Goal: Task Accomplishment & Management: Manage account settings

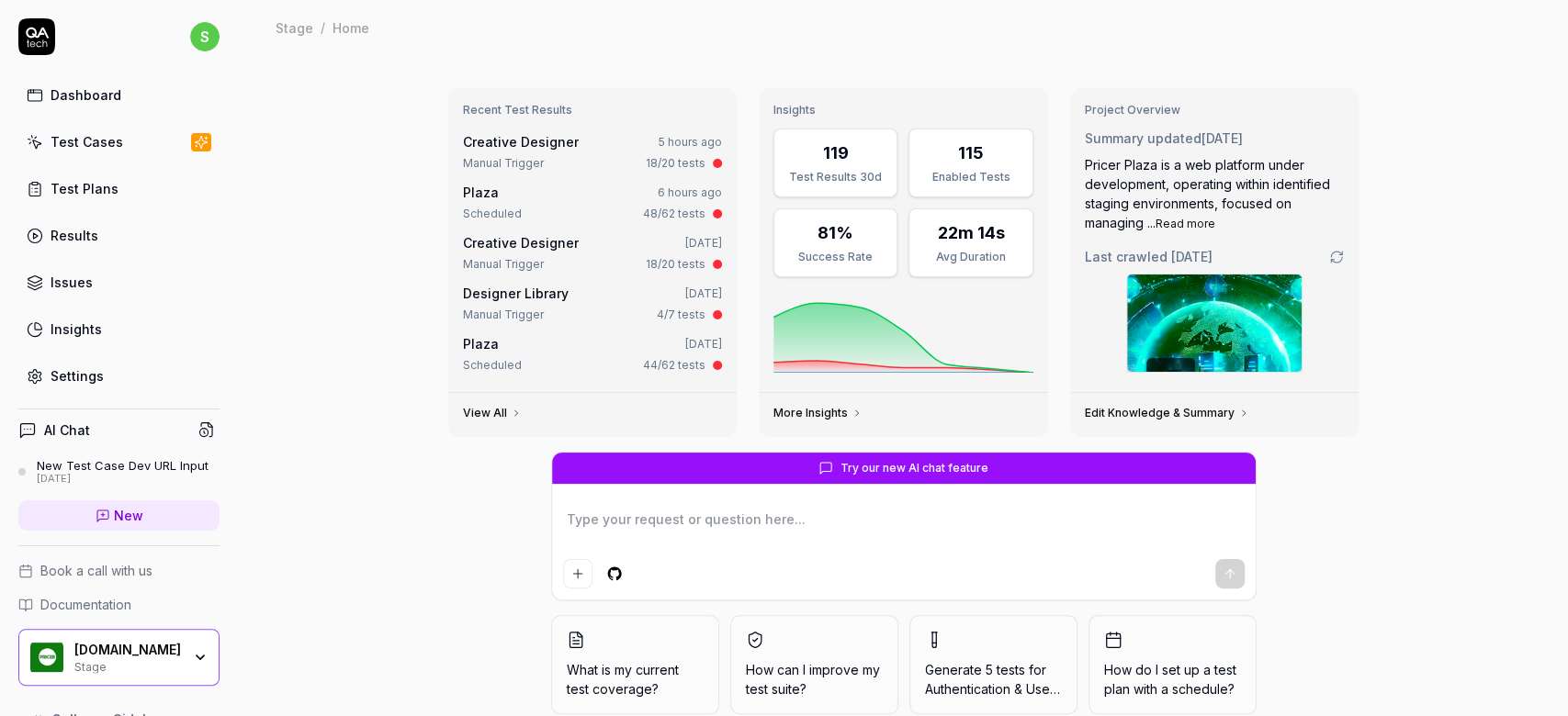
click at [72, 108] on link "Dashboard" at bounding box center [119, 94] width 201 height 35
click at [104, 99] on div "Dashboard" at bounding box center [86, 95] width 71 height 20
click at [70, 142] on div "Test Cases" at bounding box center [87, 142] width 73 height 20
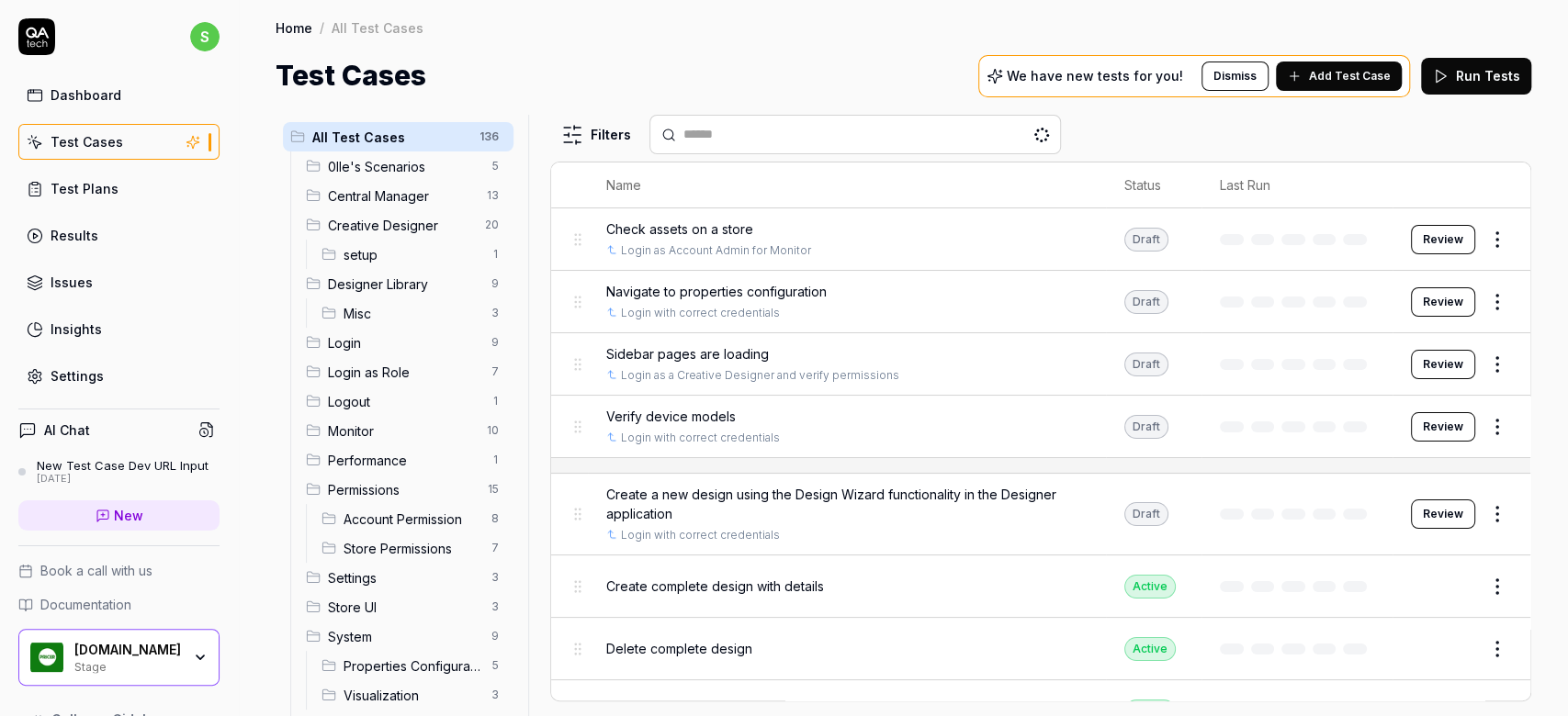
click at [358, 171] on span "0lle's Scenarios" at bounding box center [403, 167] width 152 height 20
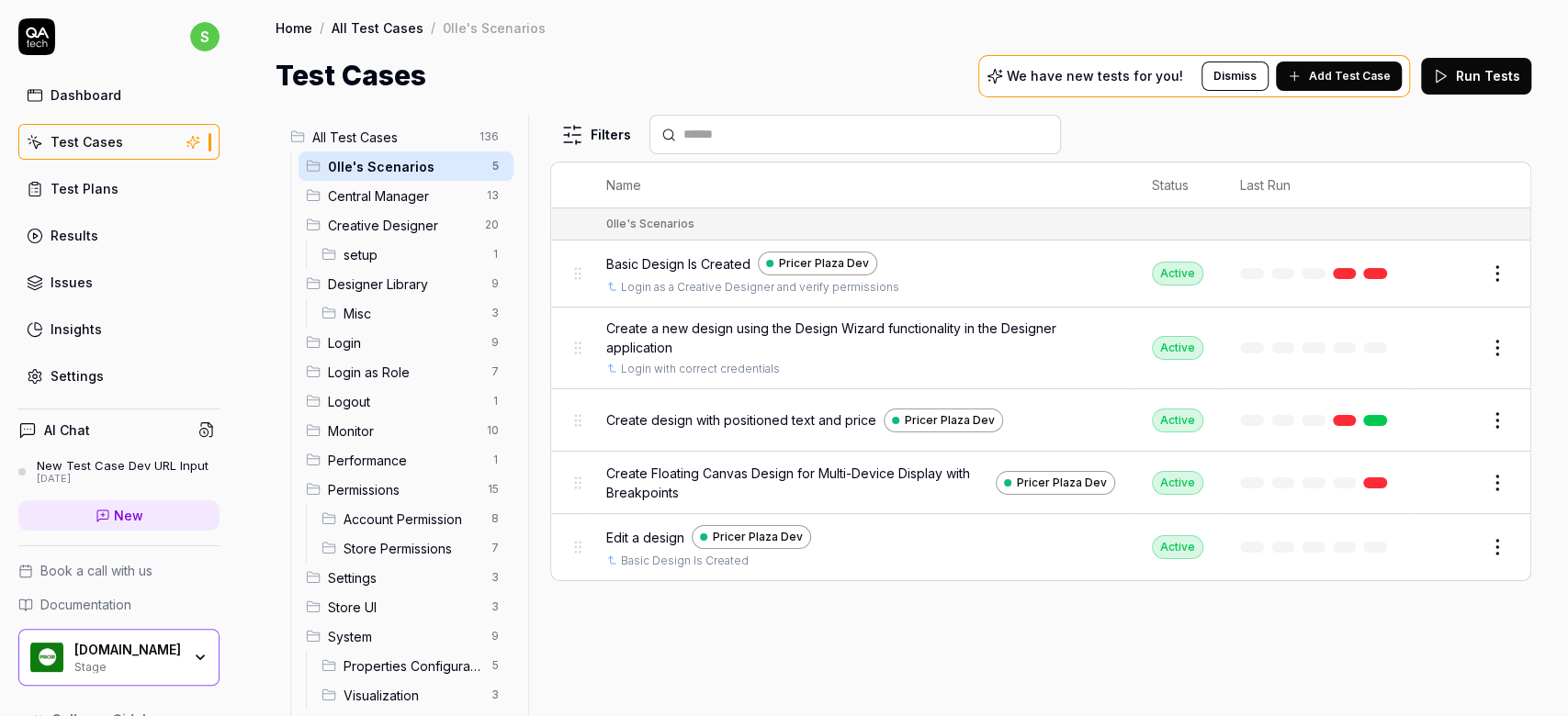
click at [726, 256] on span "Basic Design Is Created" at bounding box center [678, 265] width 145 height 20
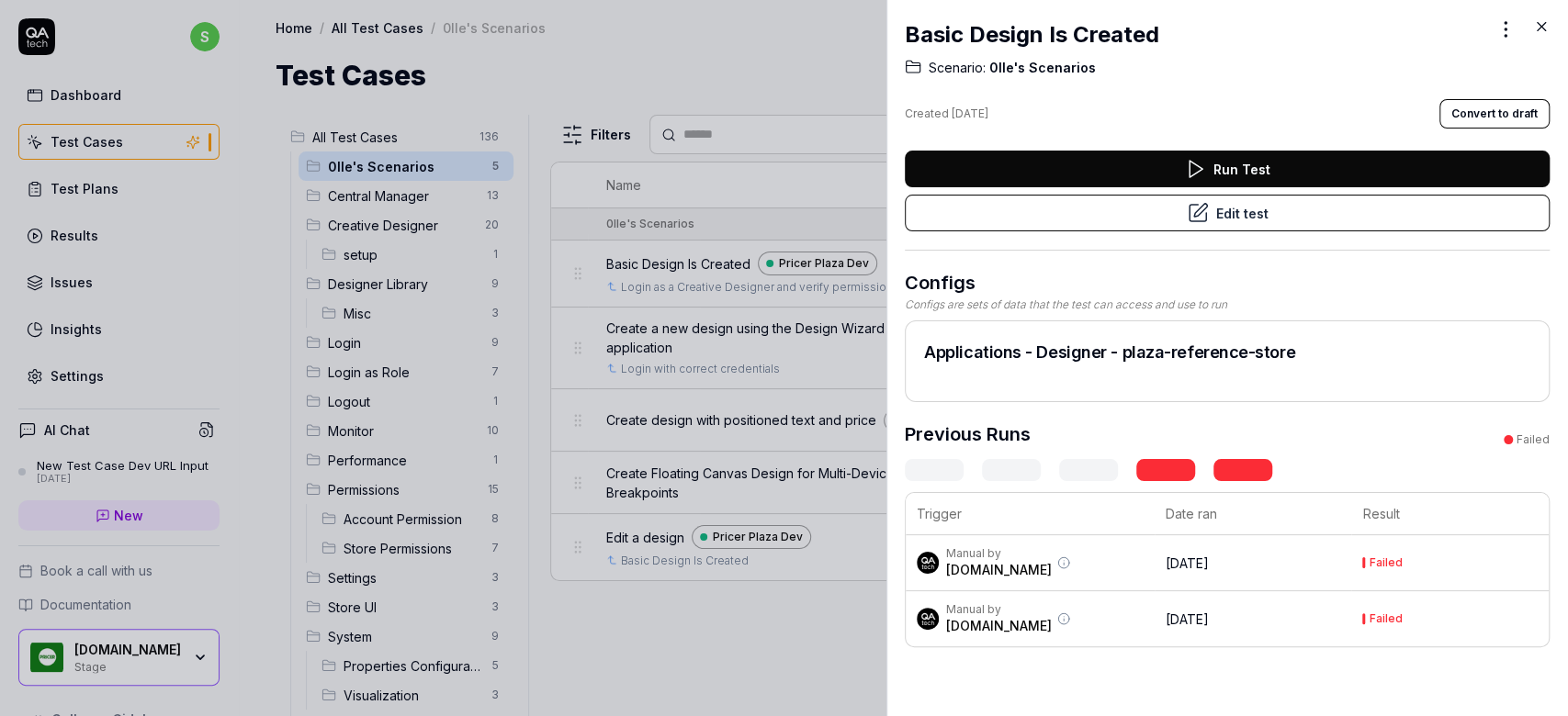
click at [1283, 209] on button "Edit test" at bounding box center [1227, 212] width 644 height 36
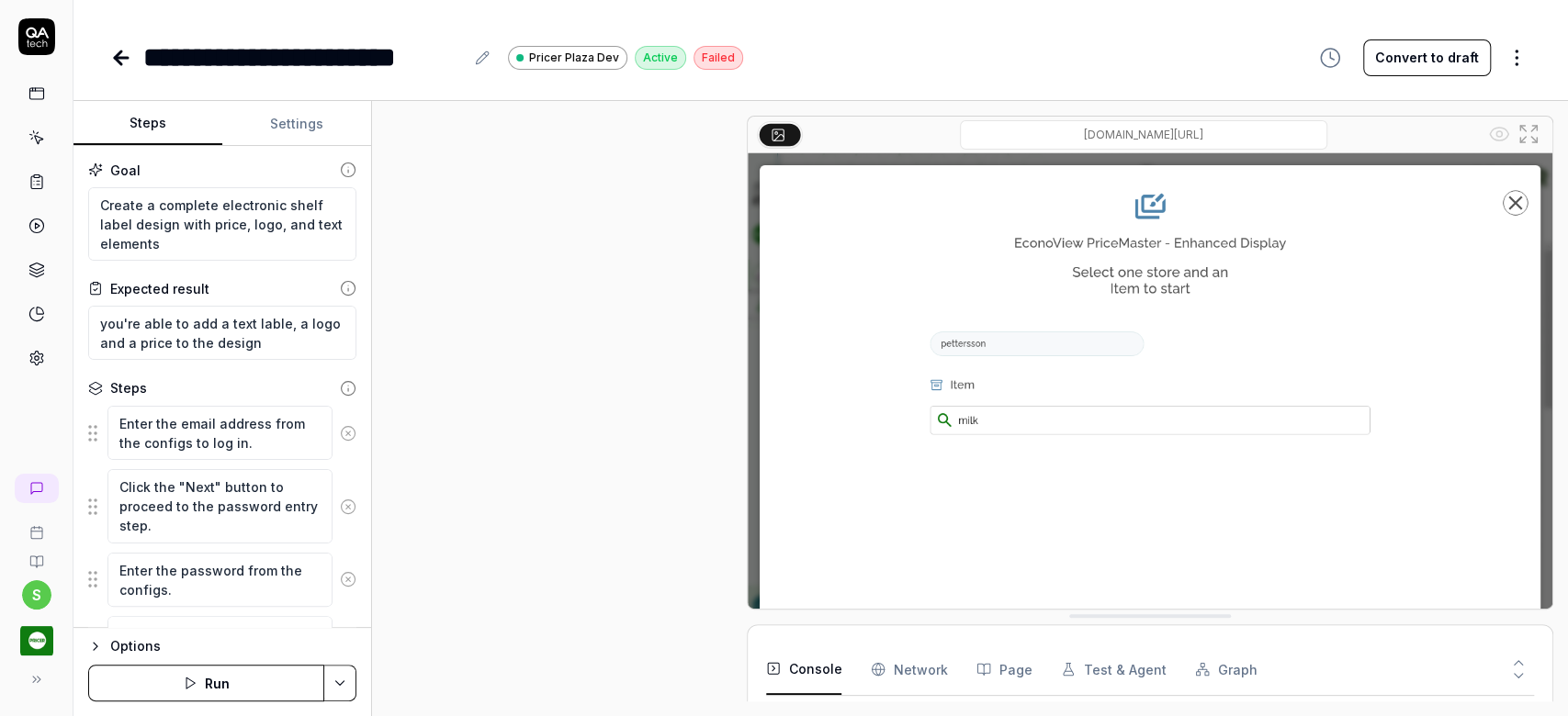
scroll to position [1289, 0]
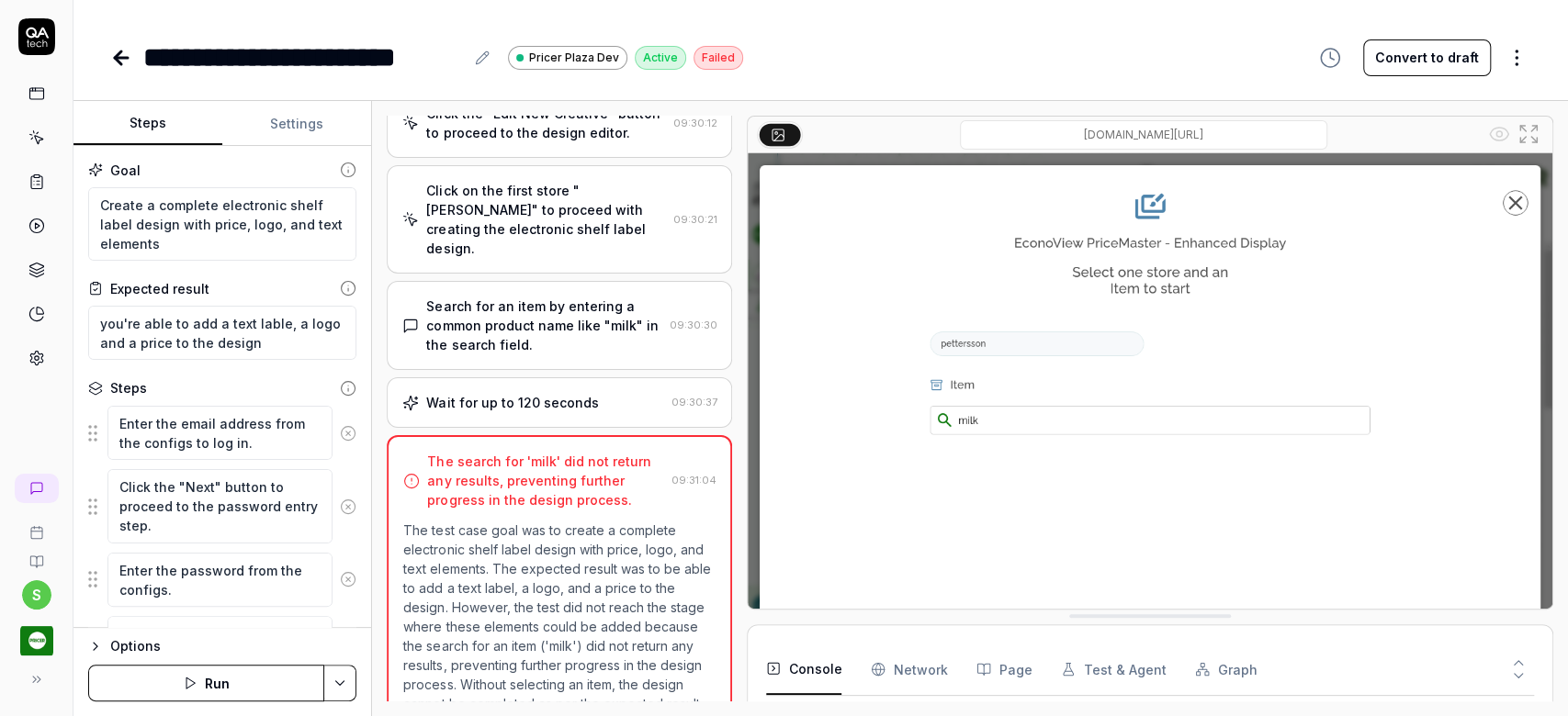
scroll to position [104, 0]
type textarea "*"
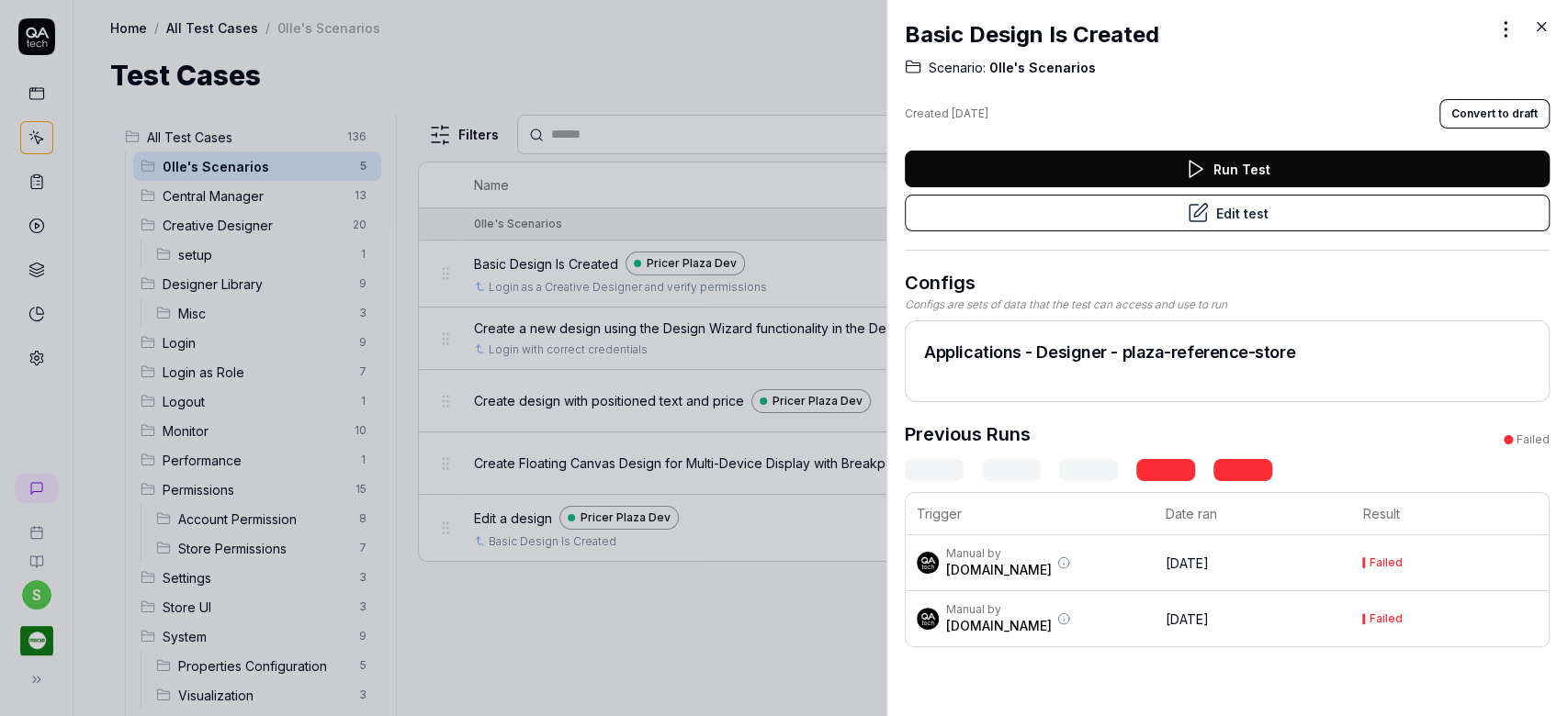
click at [1544, 31] on icon at bounding box center [1540, 27] width 17 height 17
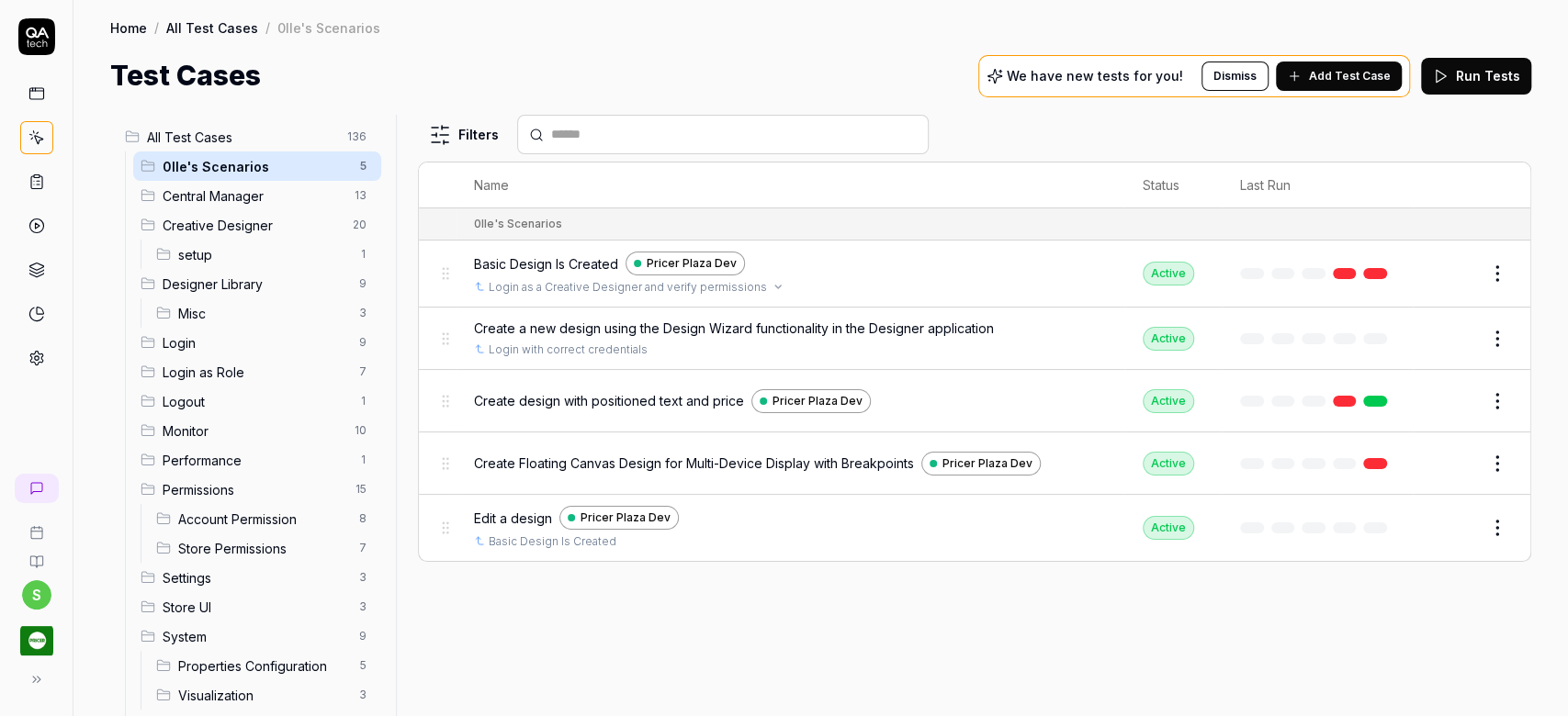
click at [796, 279] on div "Login as a Creative Designer and verify permissions" at bounding box center [790, 287] width 632 height 17
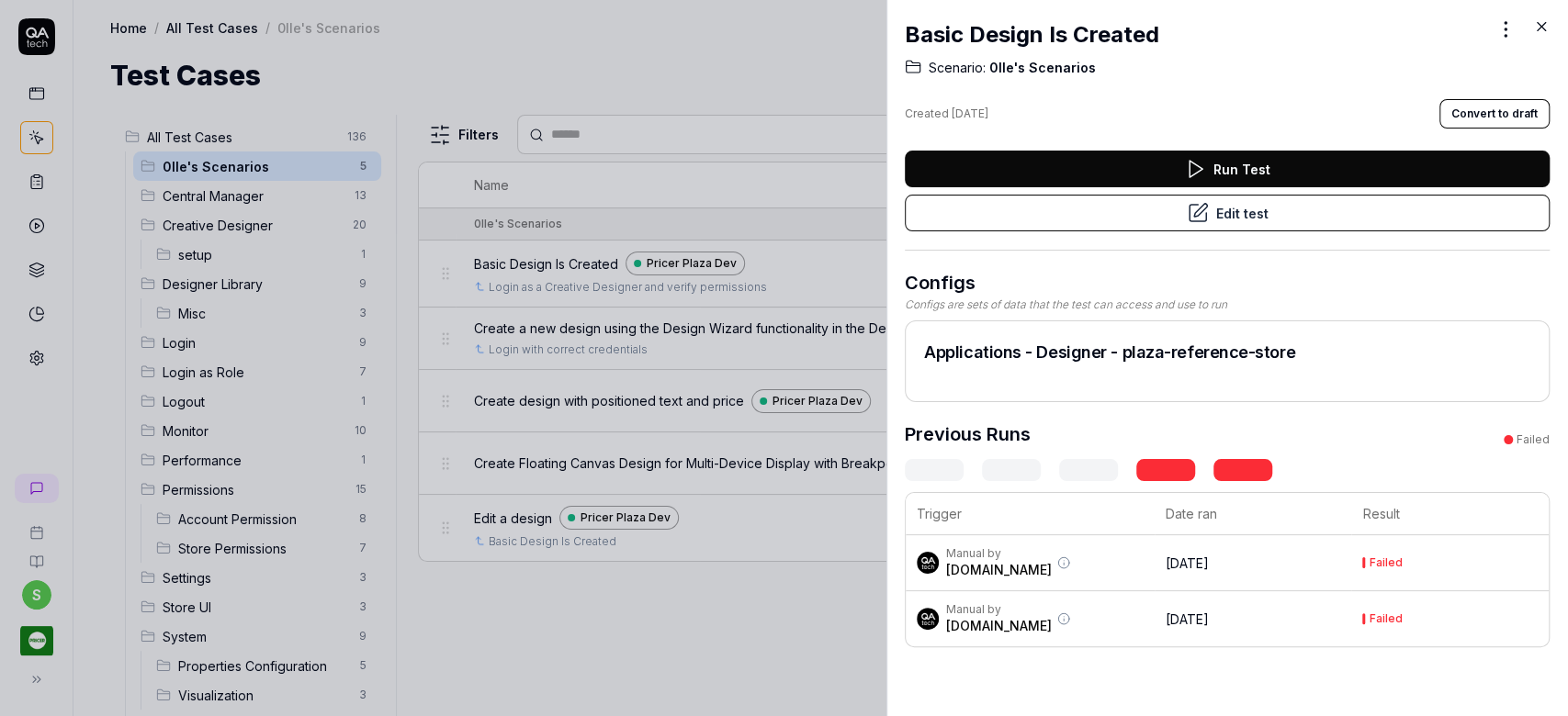
click at [1539, 31] on icon at bounding box center [1540, 27] width 17 height 17
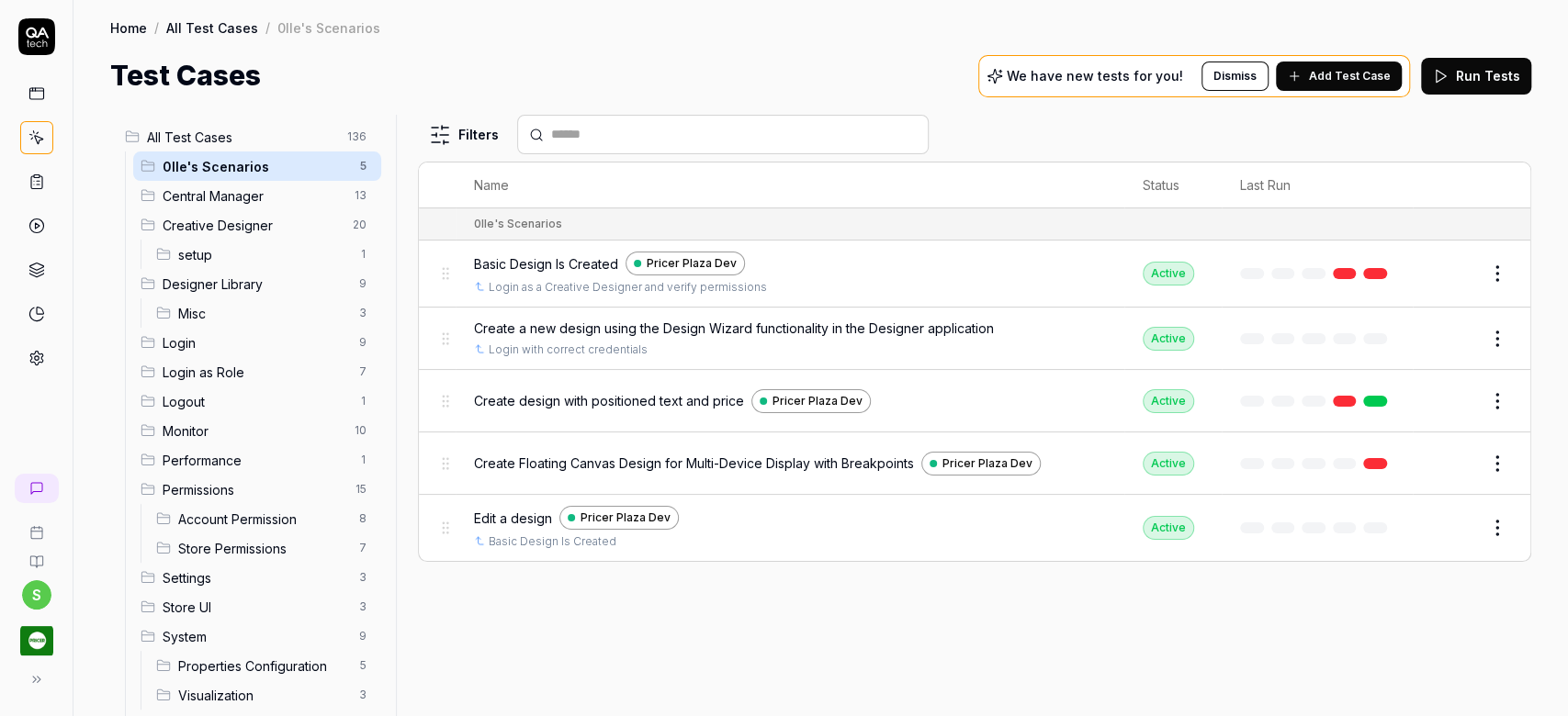
click at [819, 326] on span "Create a new design using the Design Wizard functionality in the Designer appli…" at bounding box center [734, 328] width 519 height 20
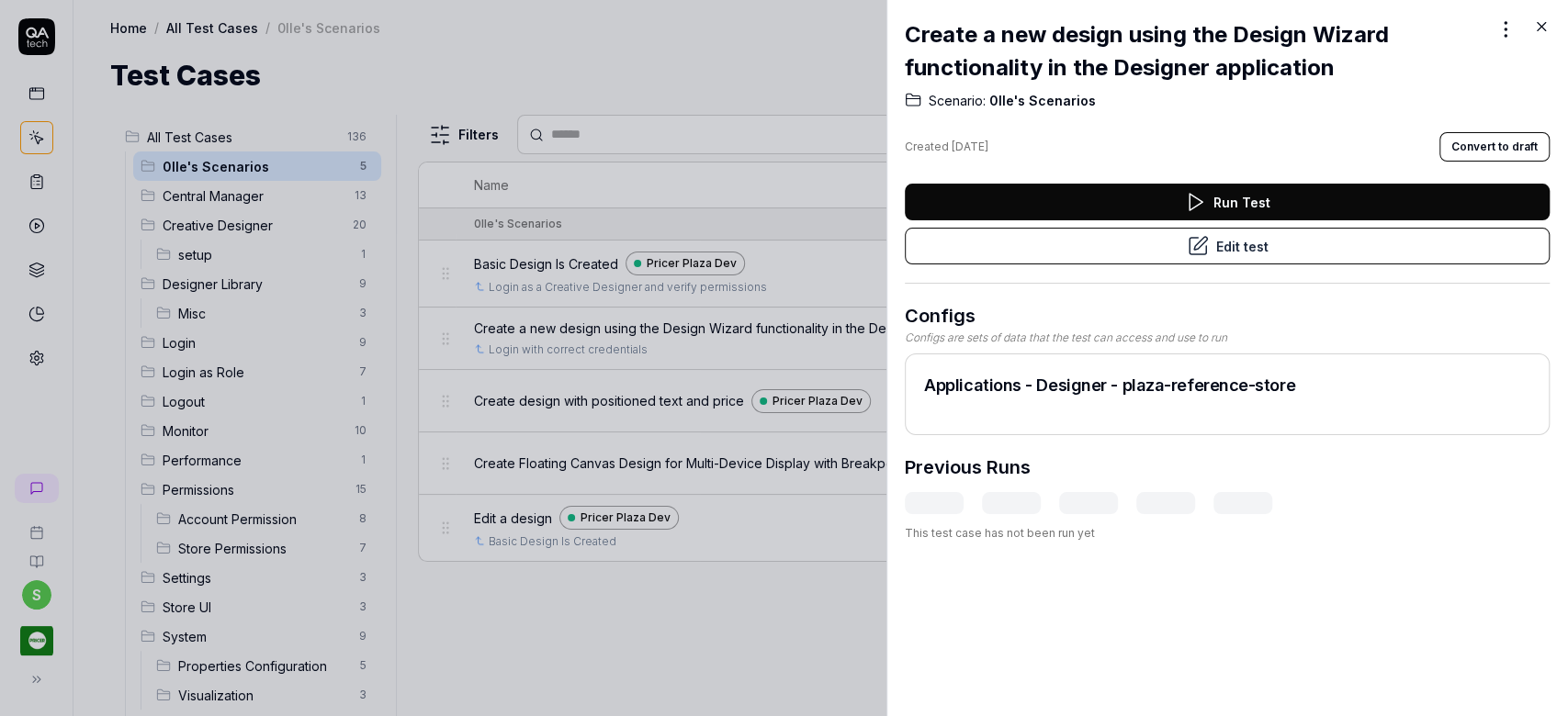
drag, startPoint x: 1544, startPoint y: 30, endPoint x: 1524, endPoint y: 35, distance: 20.6
click at [1544, 30] on icon at bounding box center [1541, 27] width 8 height 8
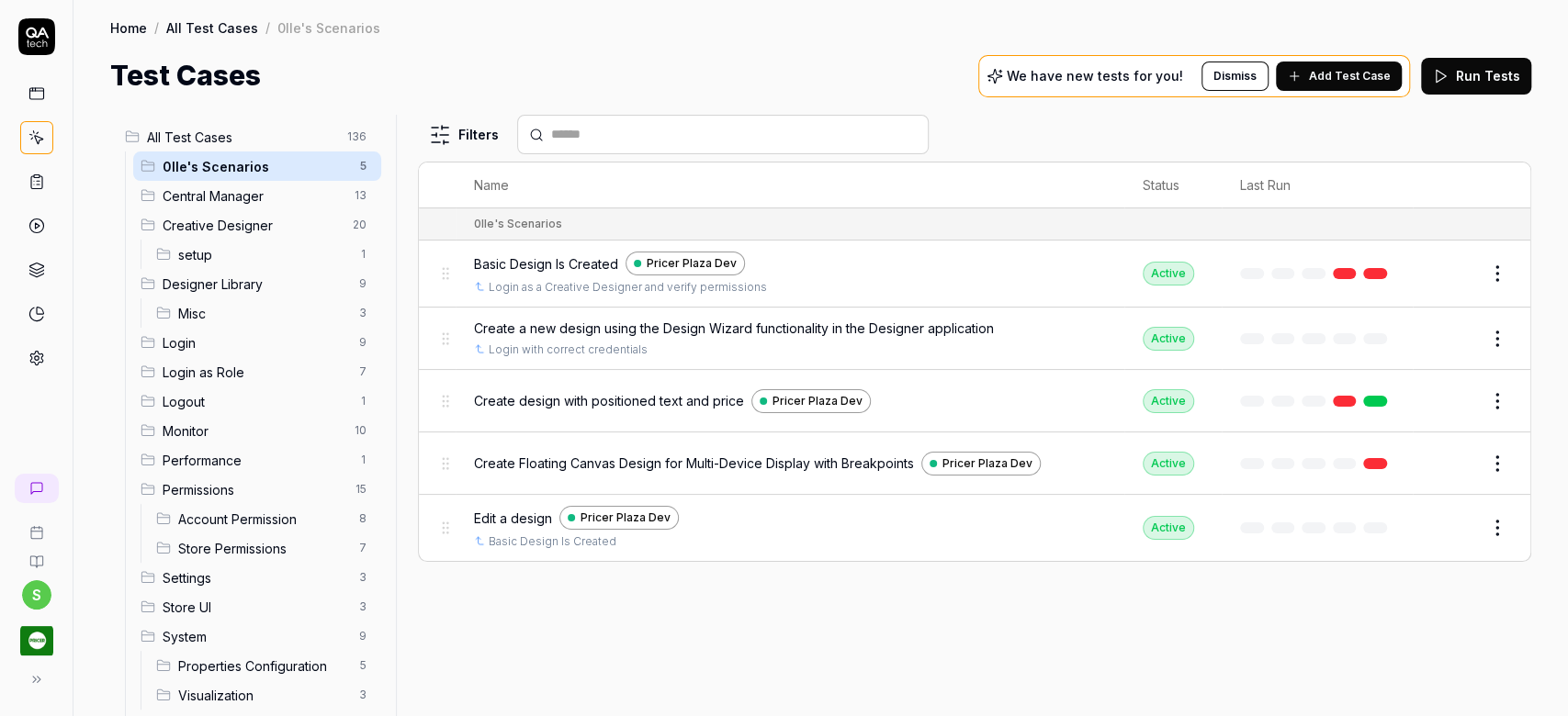
click at [933, 397] on div "Create design with positioned text and price Pricer Plaza Dev" at bounding box center [790, 401] width 632 height 24
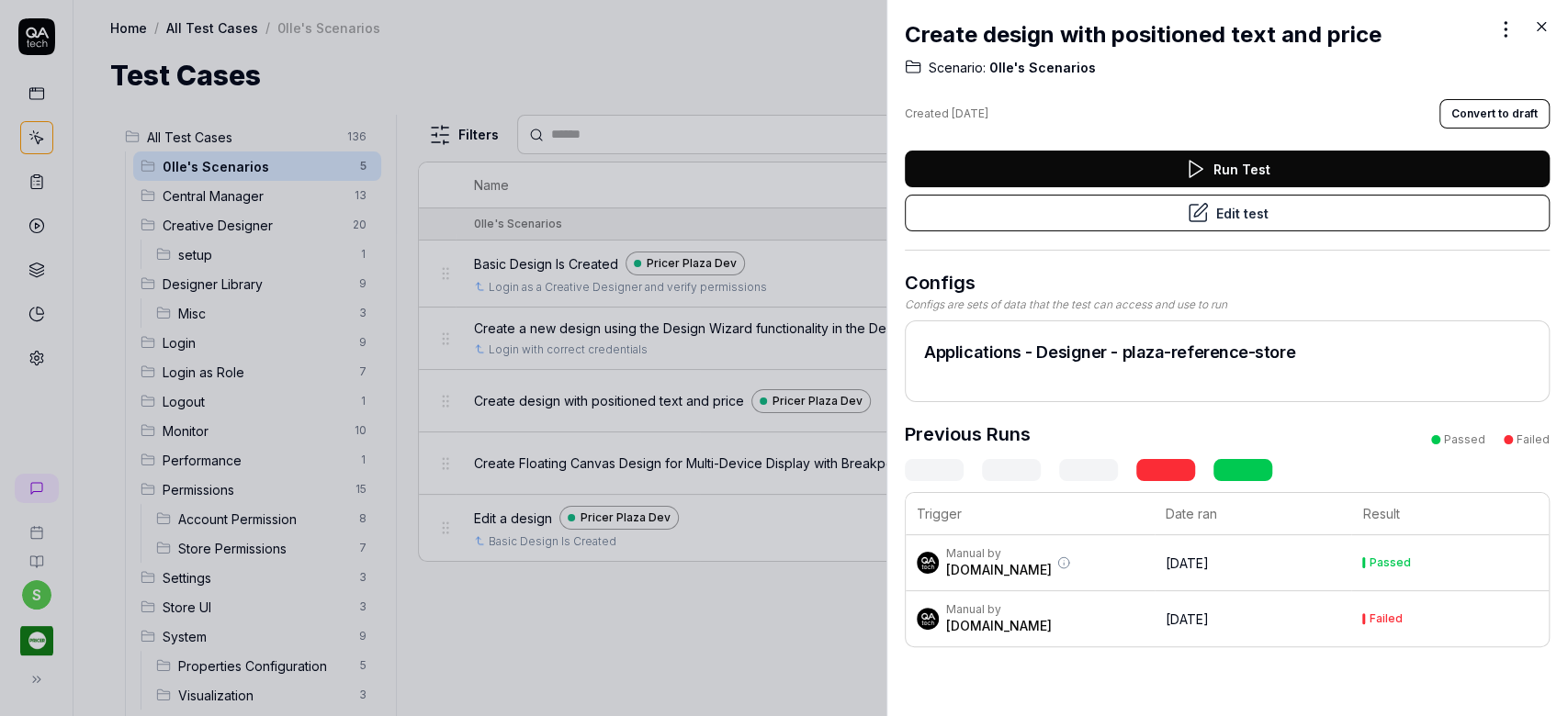
click at [1541, 17] on div "Create design with positioned text and price Scenario: 0lle's Scenarios Created…" at bounding box center [1227, 358] width 682 height 716
click at [1543, 32] on icon at bounding box center [1540, 27] width 17 height 17
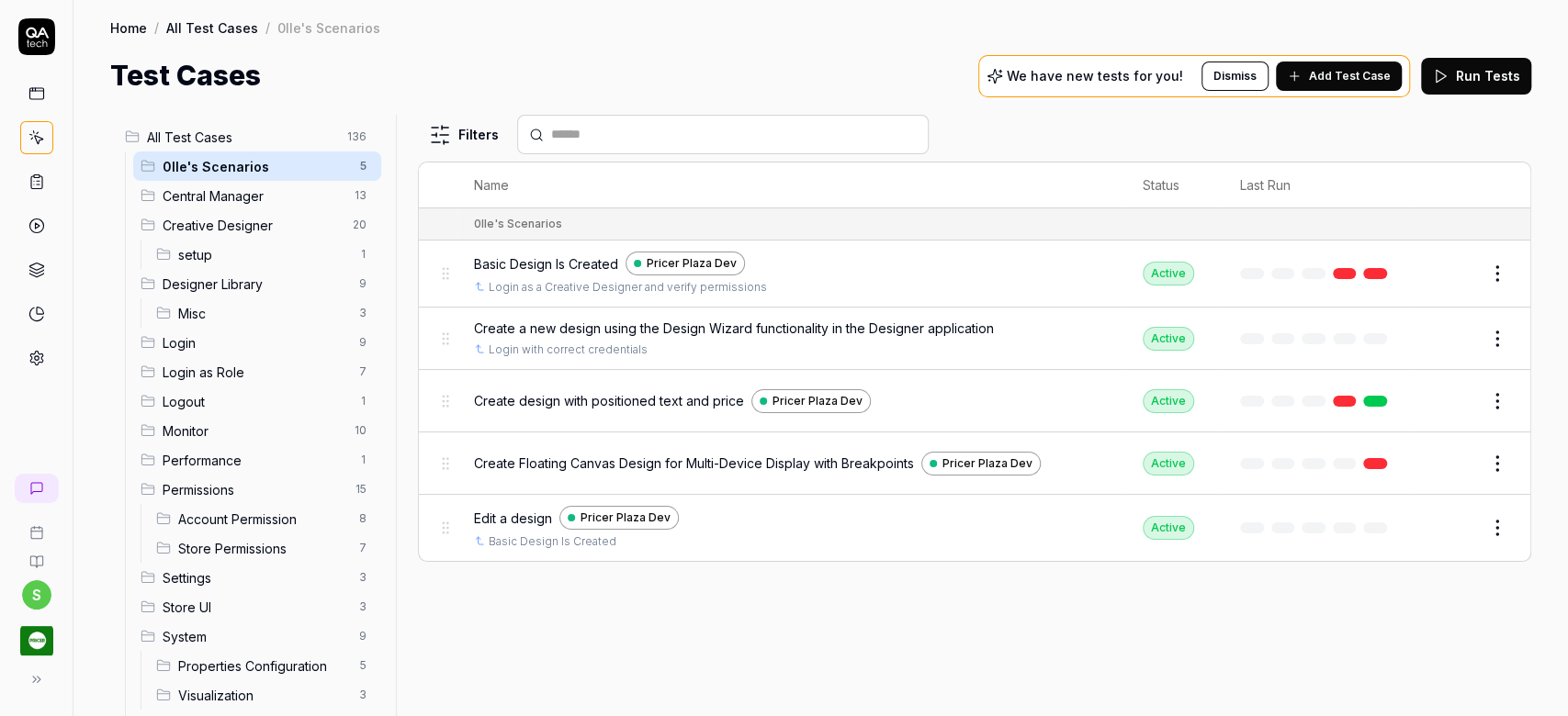
click at [817, 453] on span "Create Floating Canvas Design for Multi-Device Display with Breakpoints" at bounding box center [694, 463] width 440 height 20
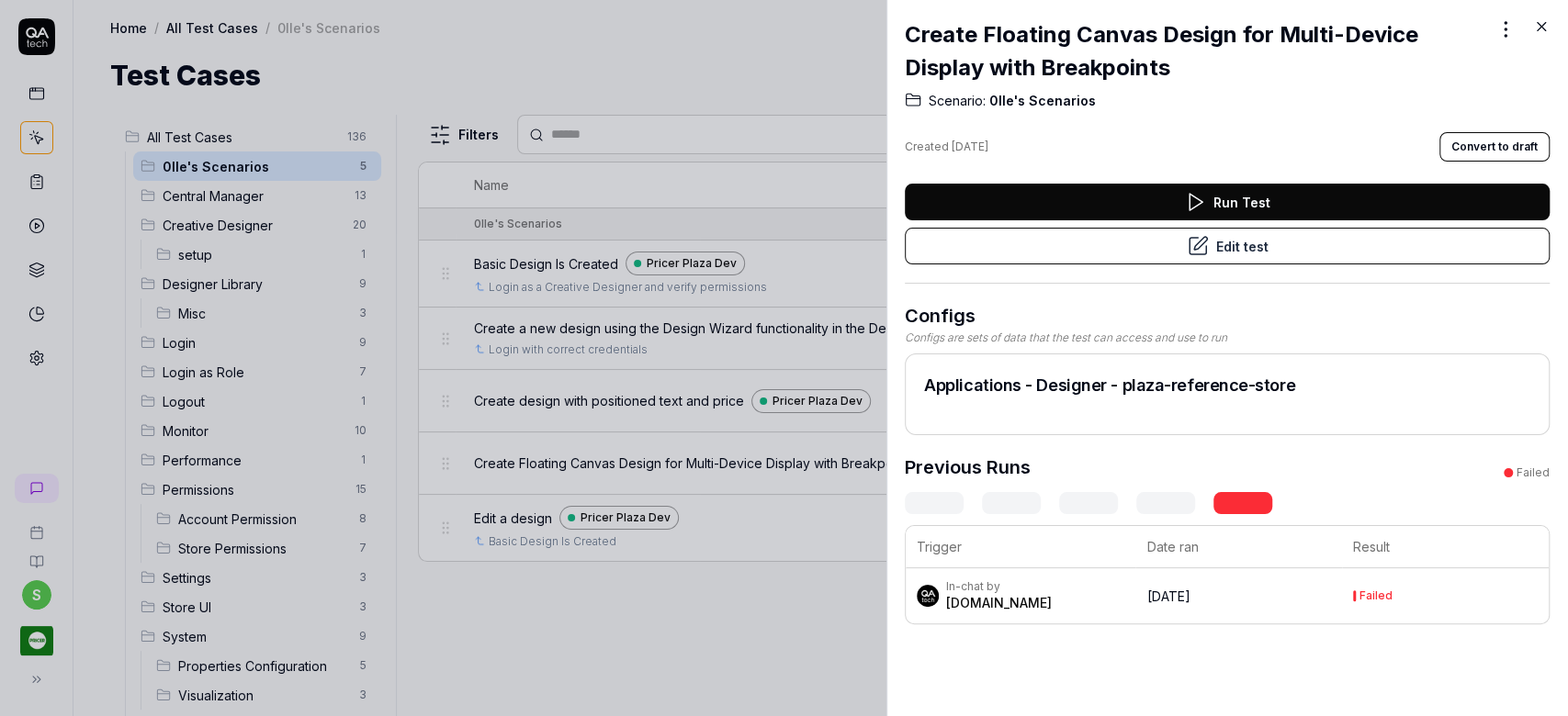
click at [1542, 28] on icon at bounding box center [1541, 27] width 8 height 8
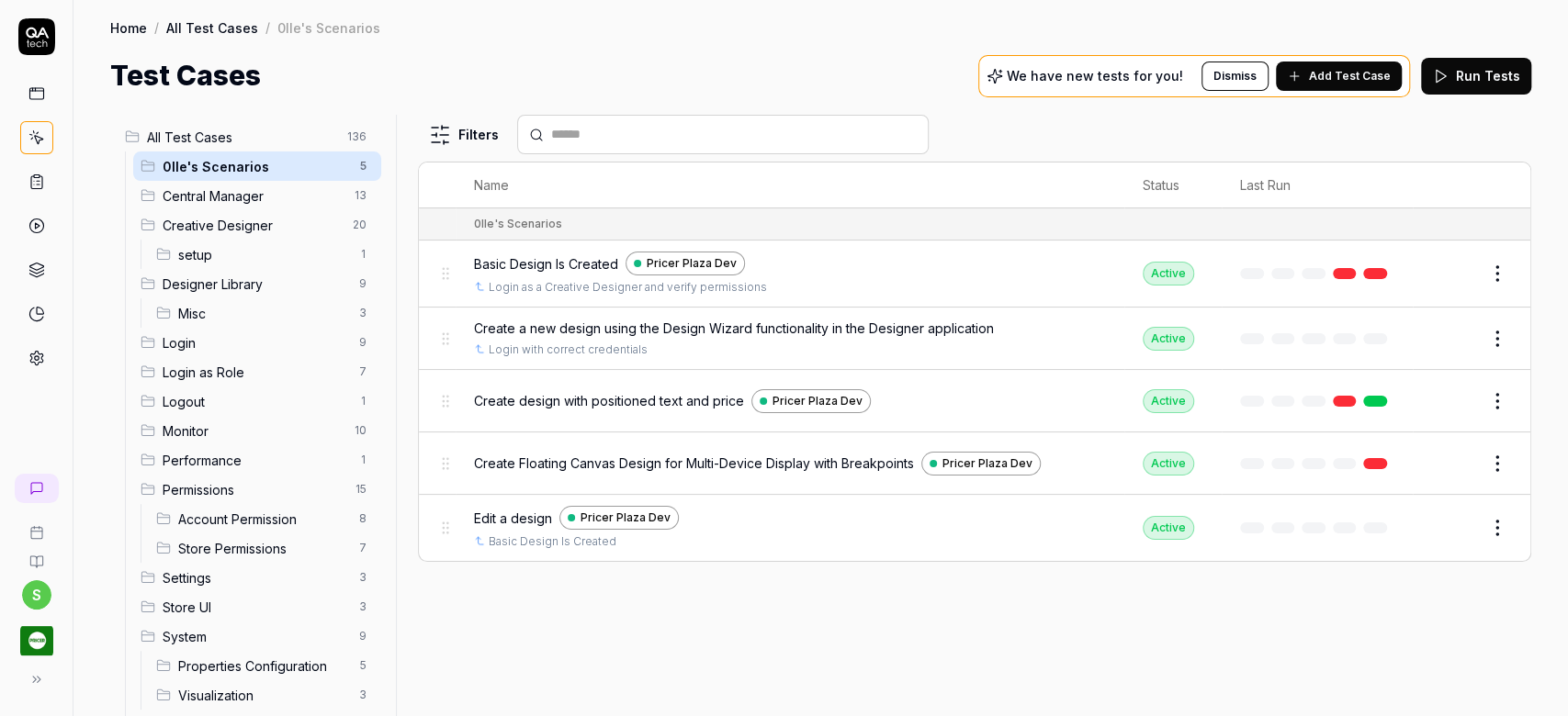
click at [260, 322] on span "Misc" at bounding box center [263, 314] width 170 height 20
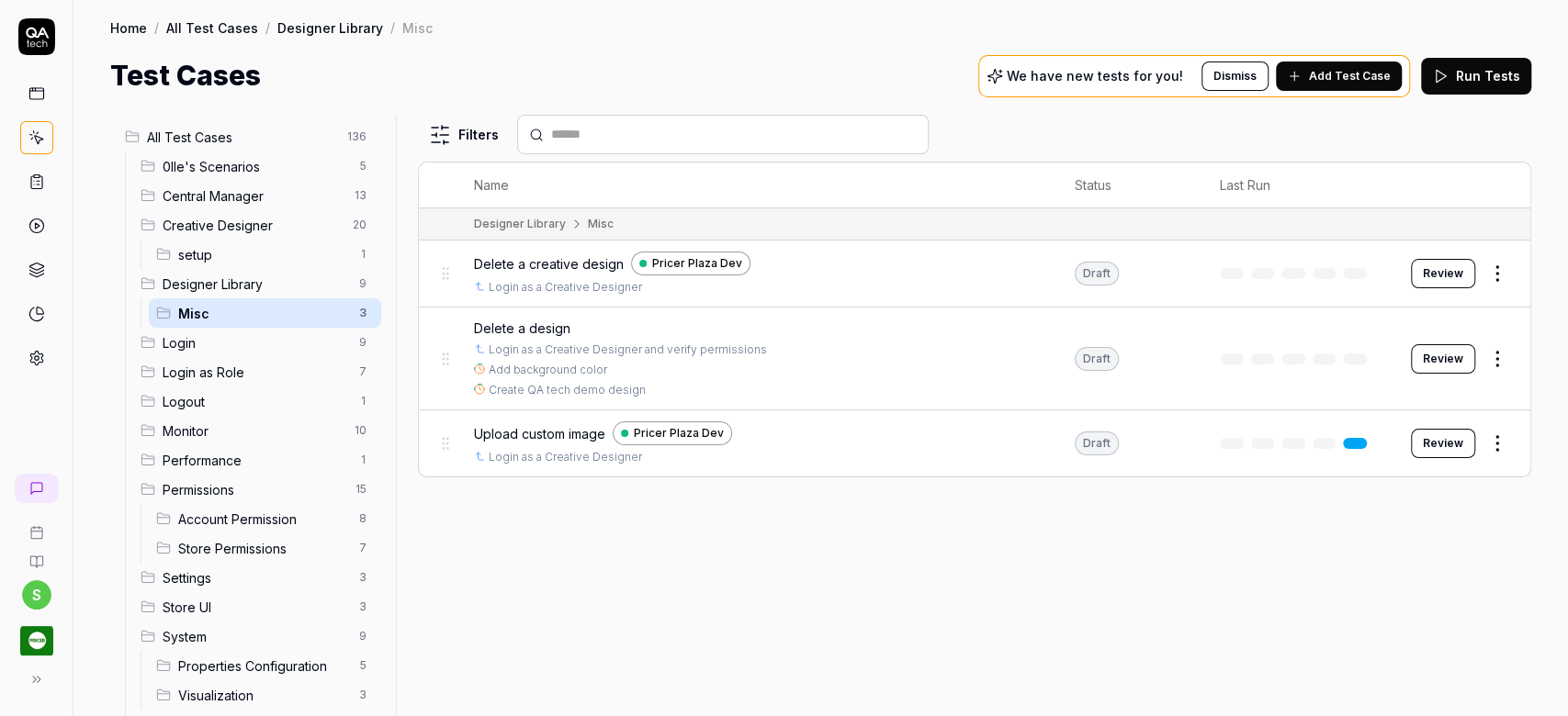
click at [249, 271] on div "Designer Library 9" at bounding box center [257, 284] width 248 height 30
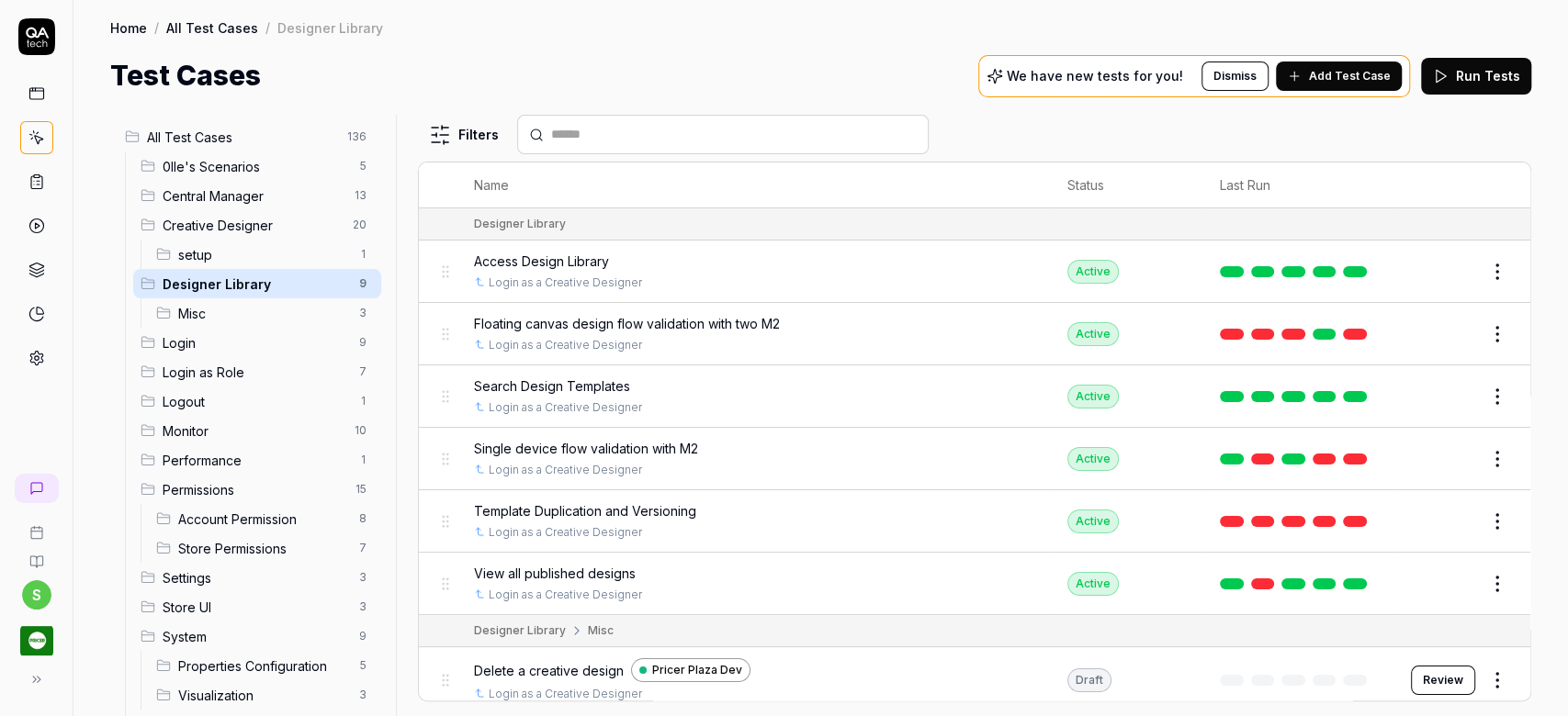
click at [854, 263] on div "Access Design Library" at bounding box center [753, 262] width 557 height 20
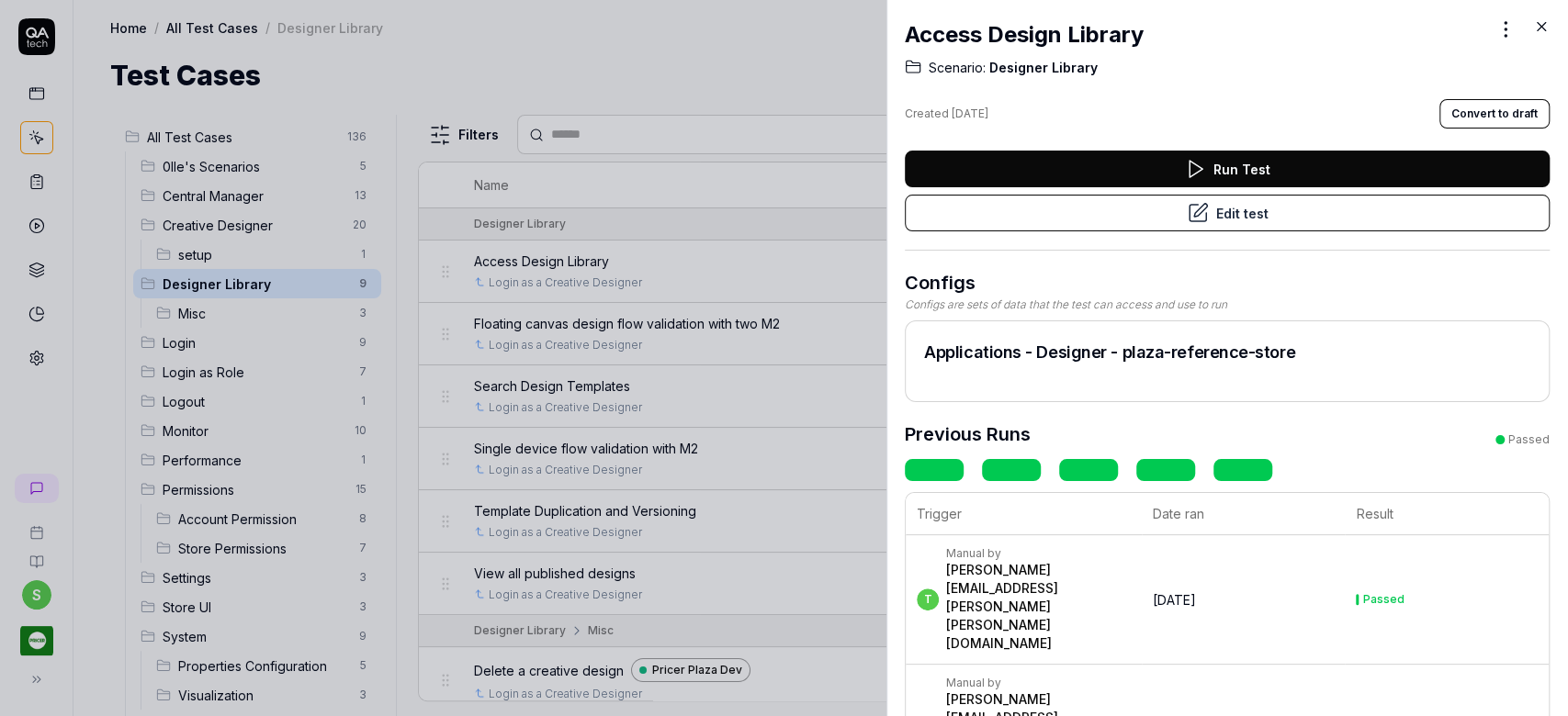
click at [1539, 27] on icon at bounding box center [1541, 27] width 8 height 8
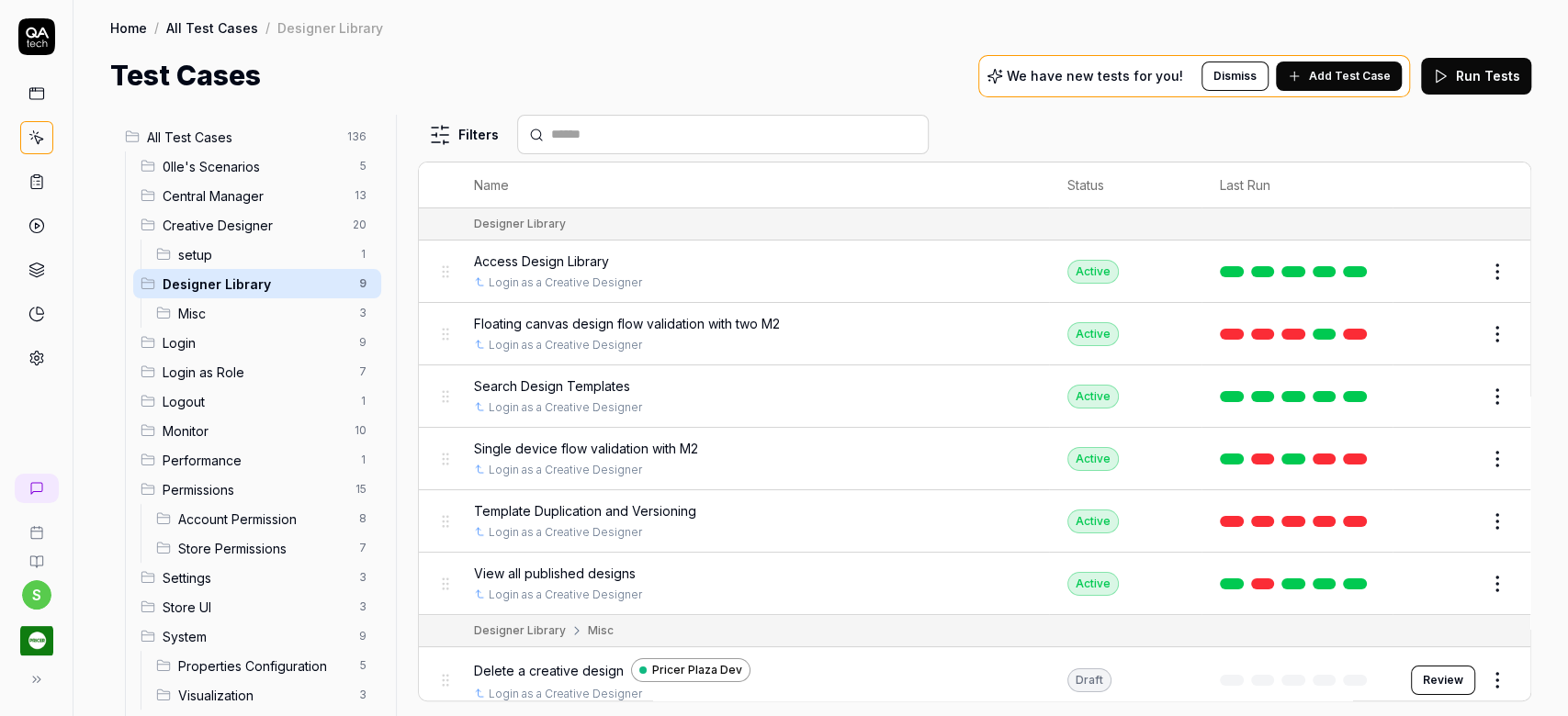
click at [885, 332] on div "Floating canvas design flow validation with two M2 Login as a Creative Designer" at bounding box center [753, 333] width 557 height 39
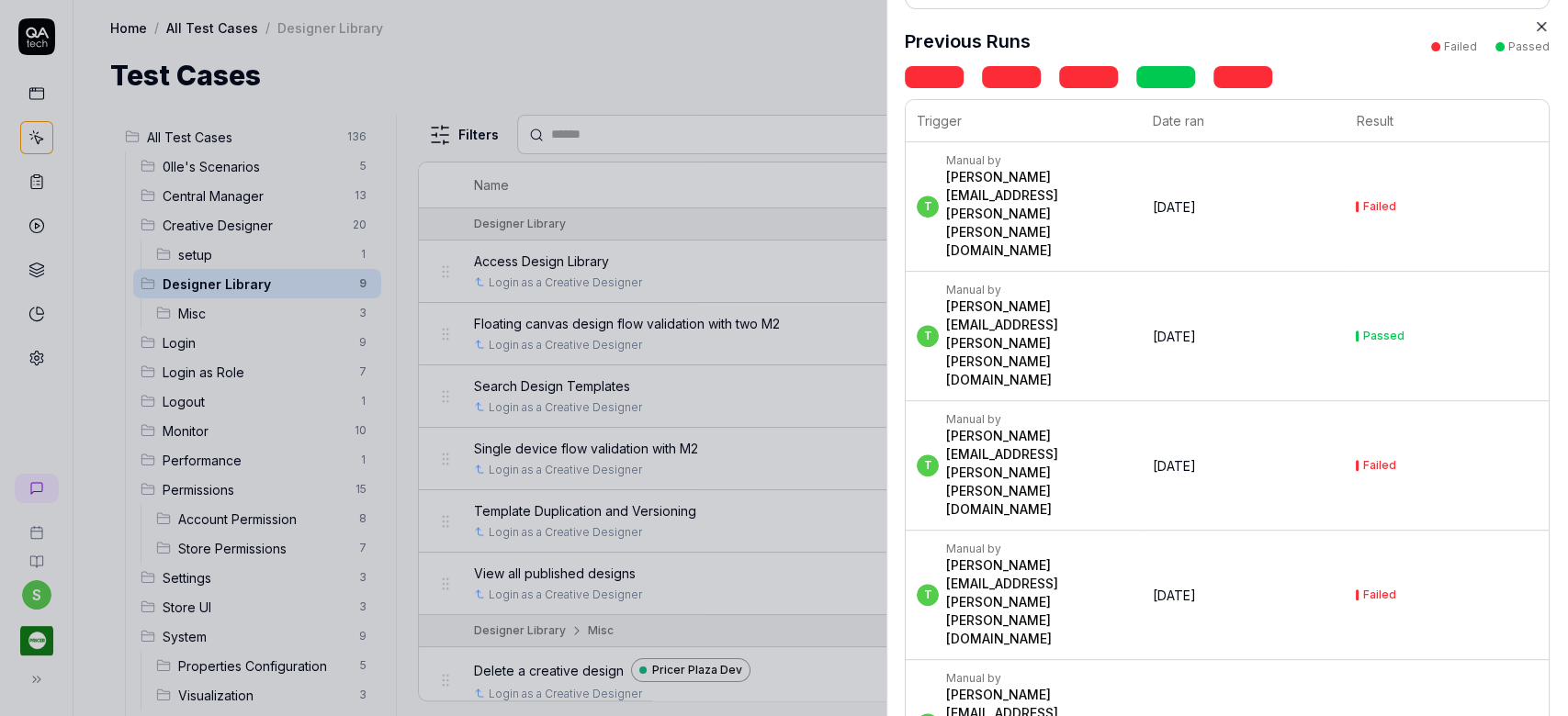
scroll to position [26, 0]
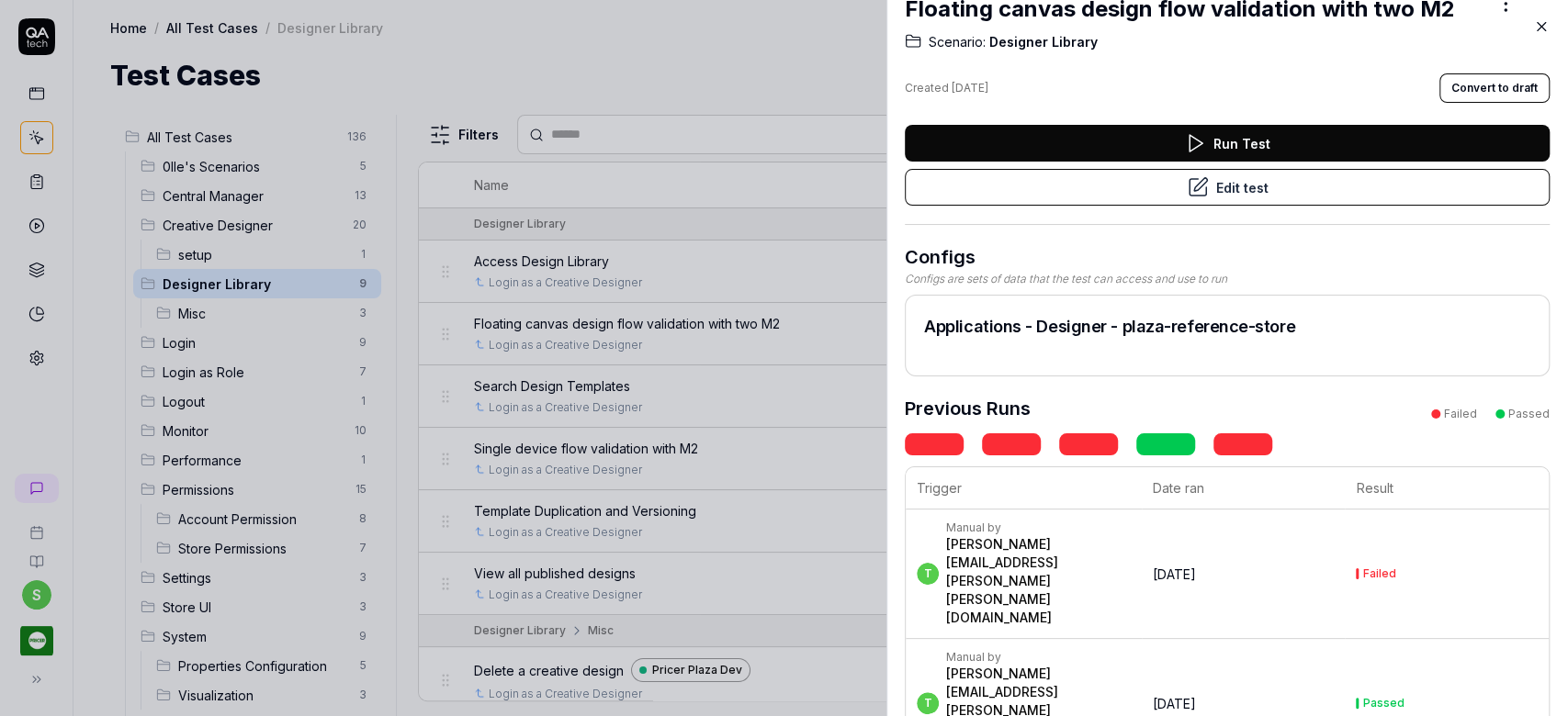
click at [1071, 529] on div "Manual by" at bounding box center [1040, 527] width 188 height 15
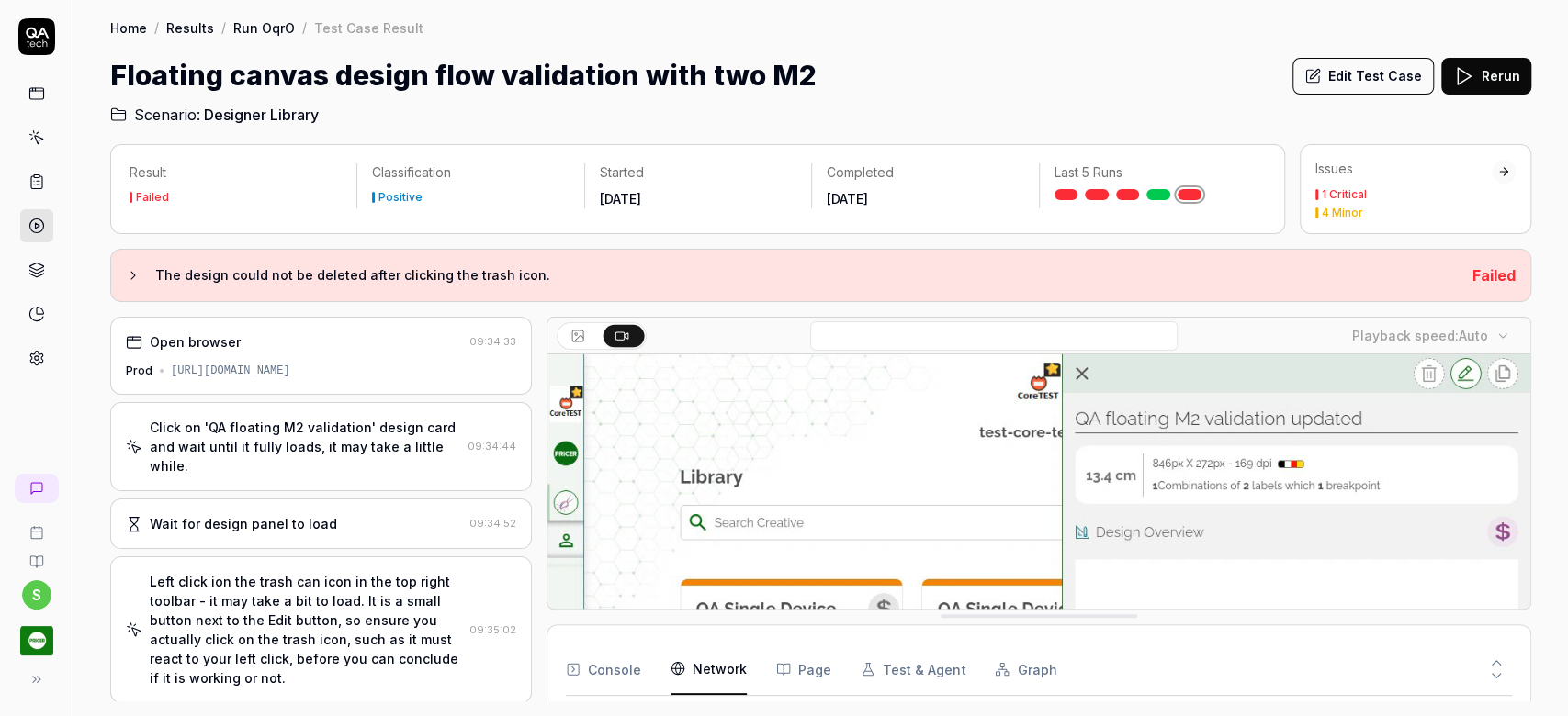
click at [711, 657] on Requests "Network" at bounding box center [708, 670] width 76 height 51
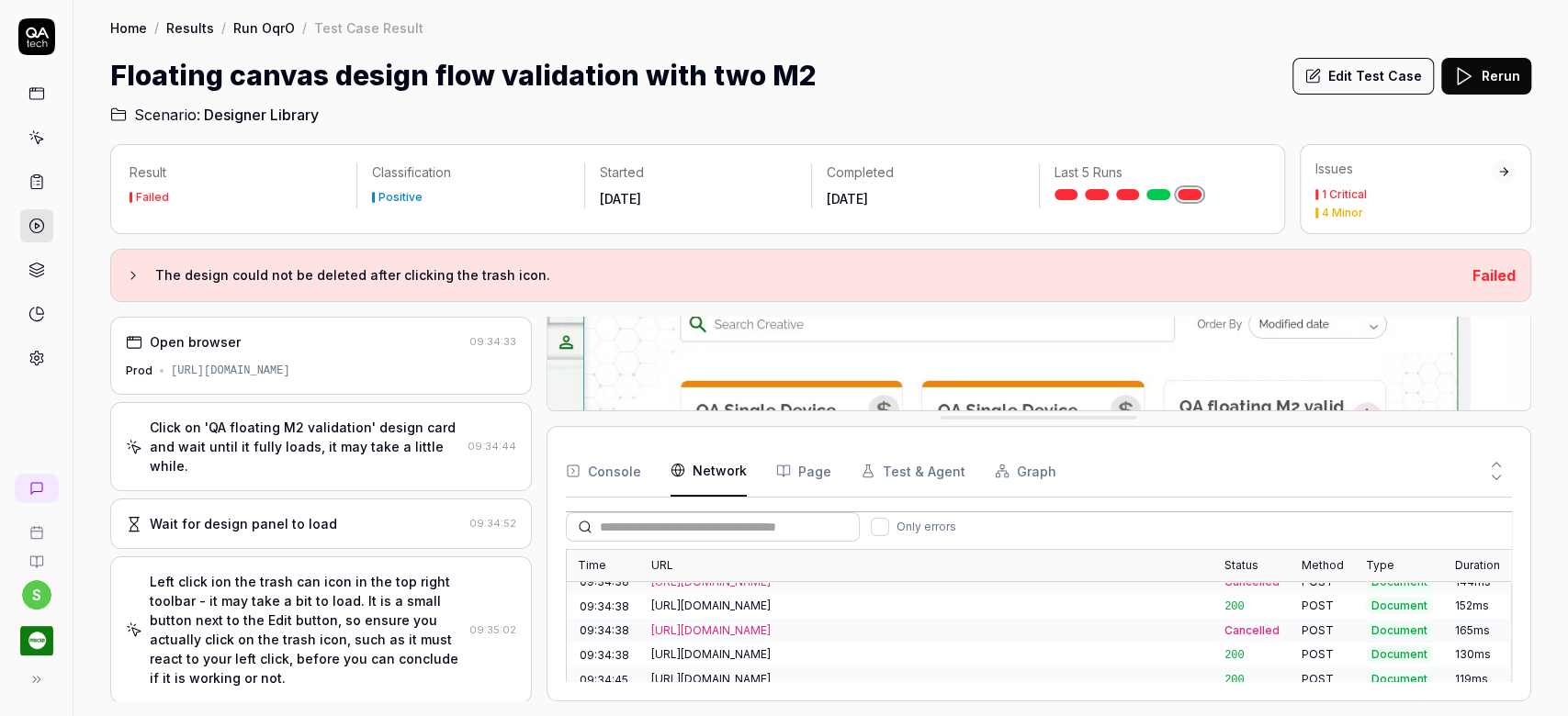
scroll to position [384, 0]
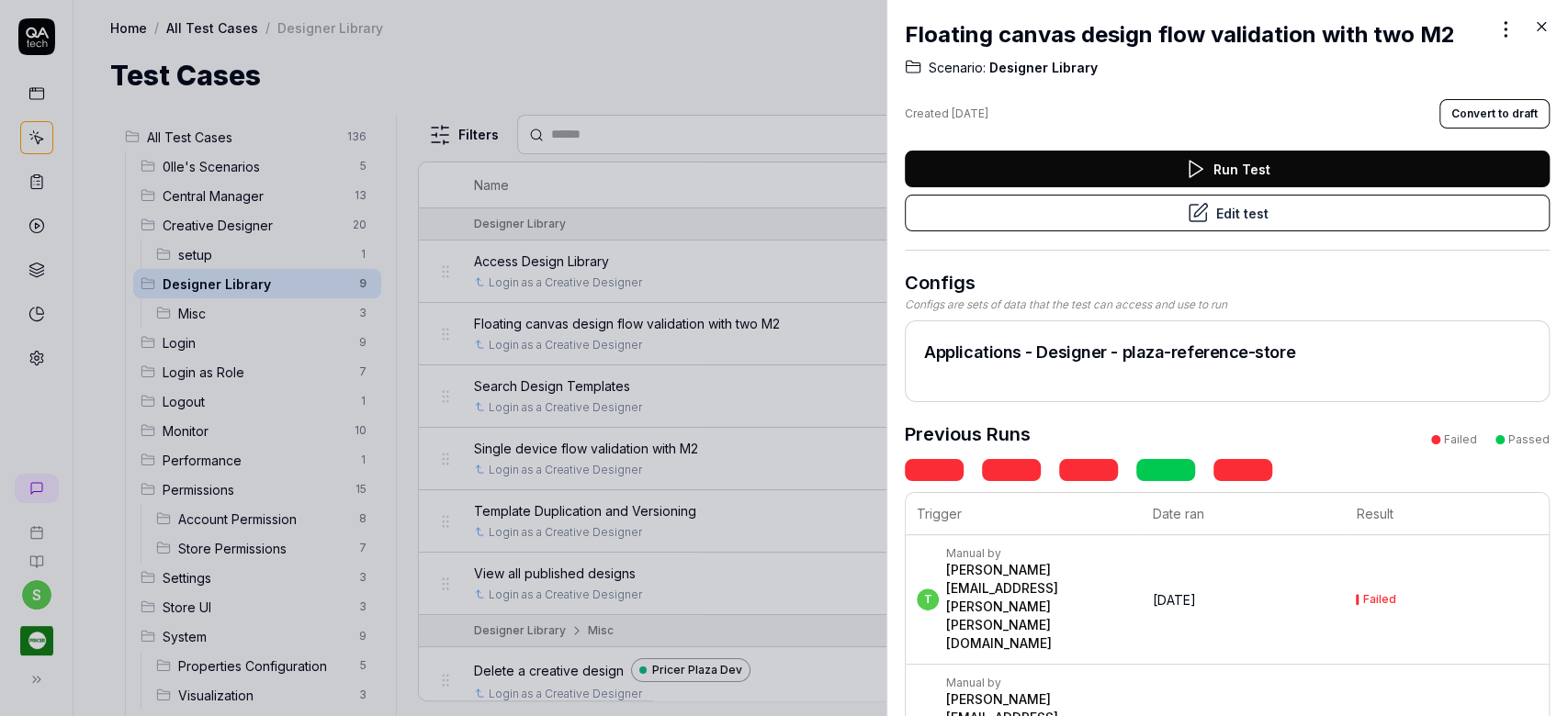
click at [977, 676] on div "Manual by" at bounding box center [1040, 683] width 188 height 15
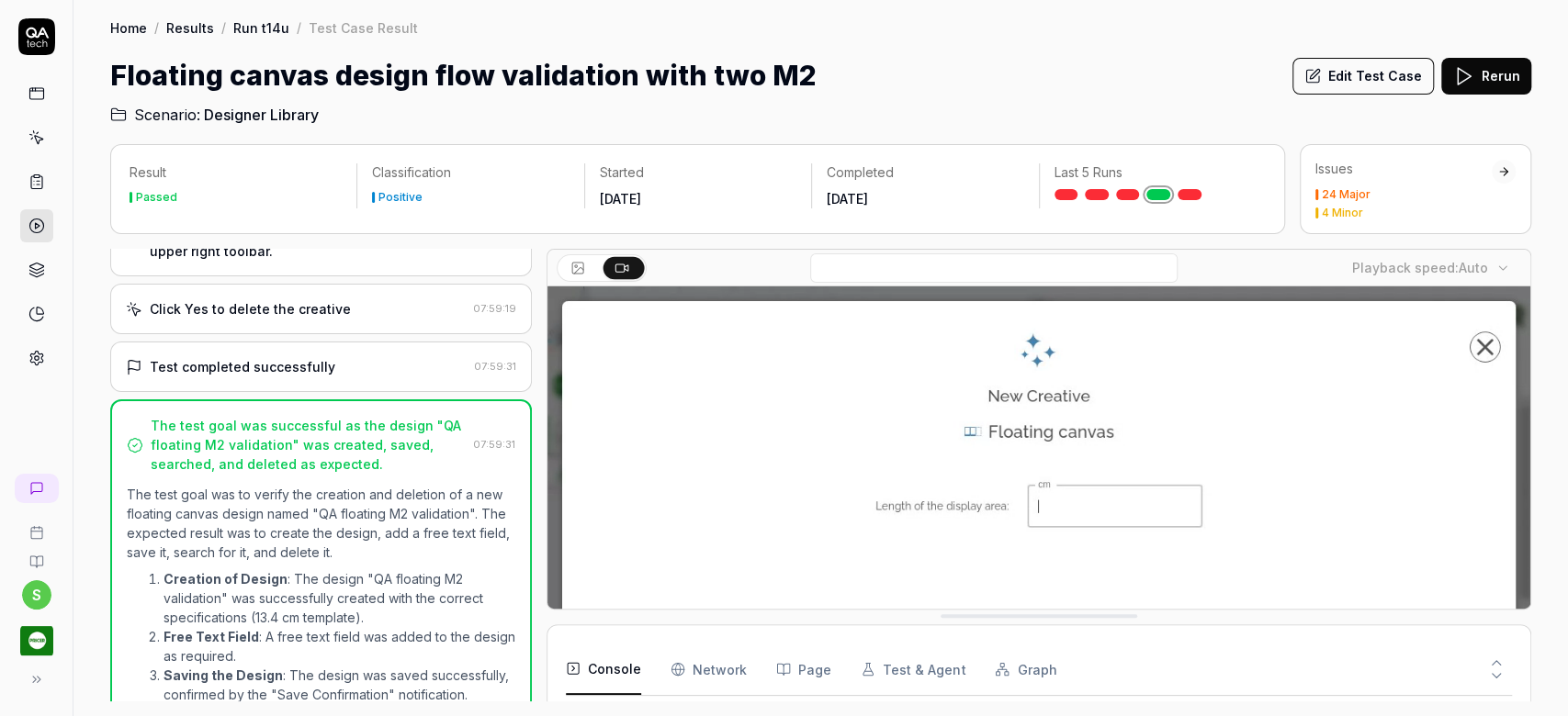
scroll to position [1893, 0]
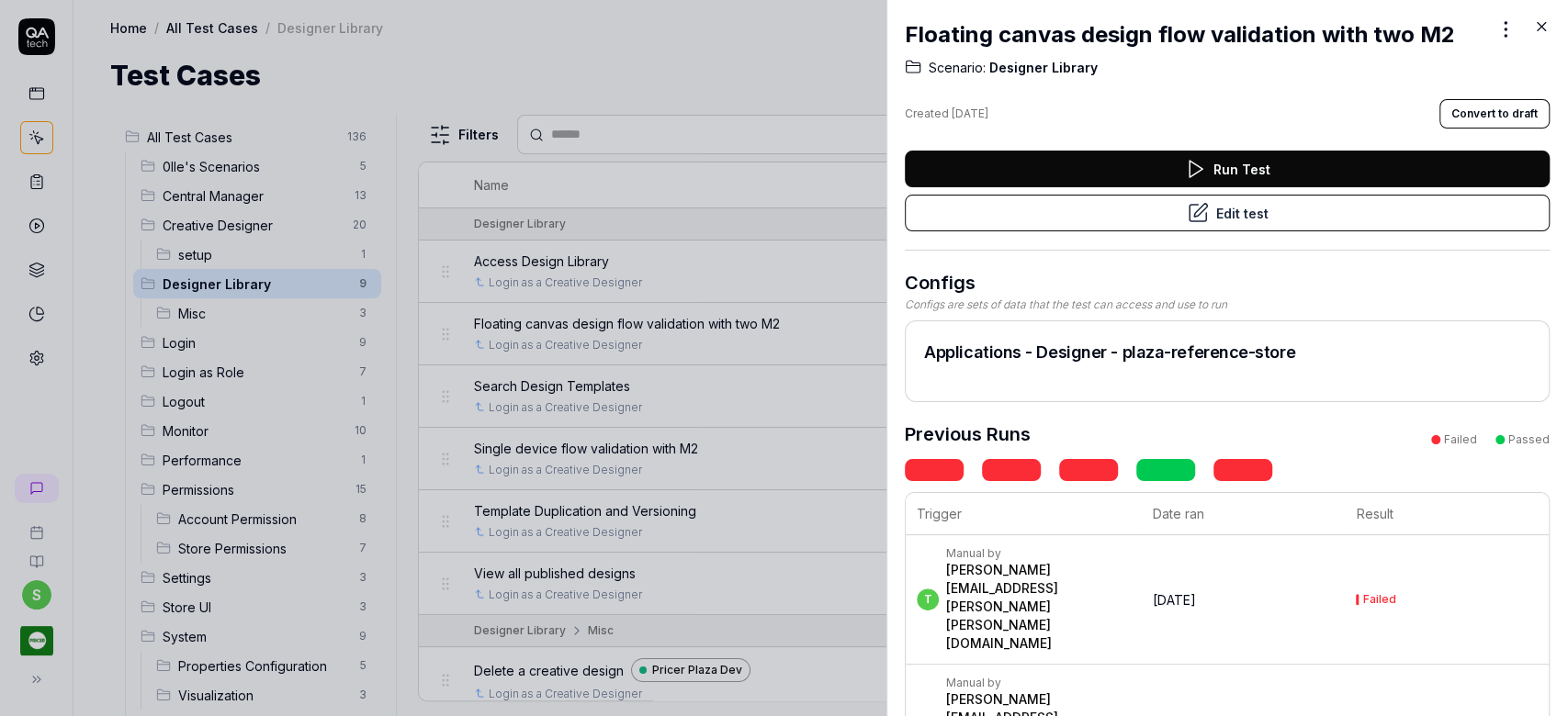
click at [1538, 30] on icon at bounding box center [1540, 27] width 17 height 17
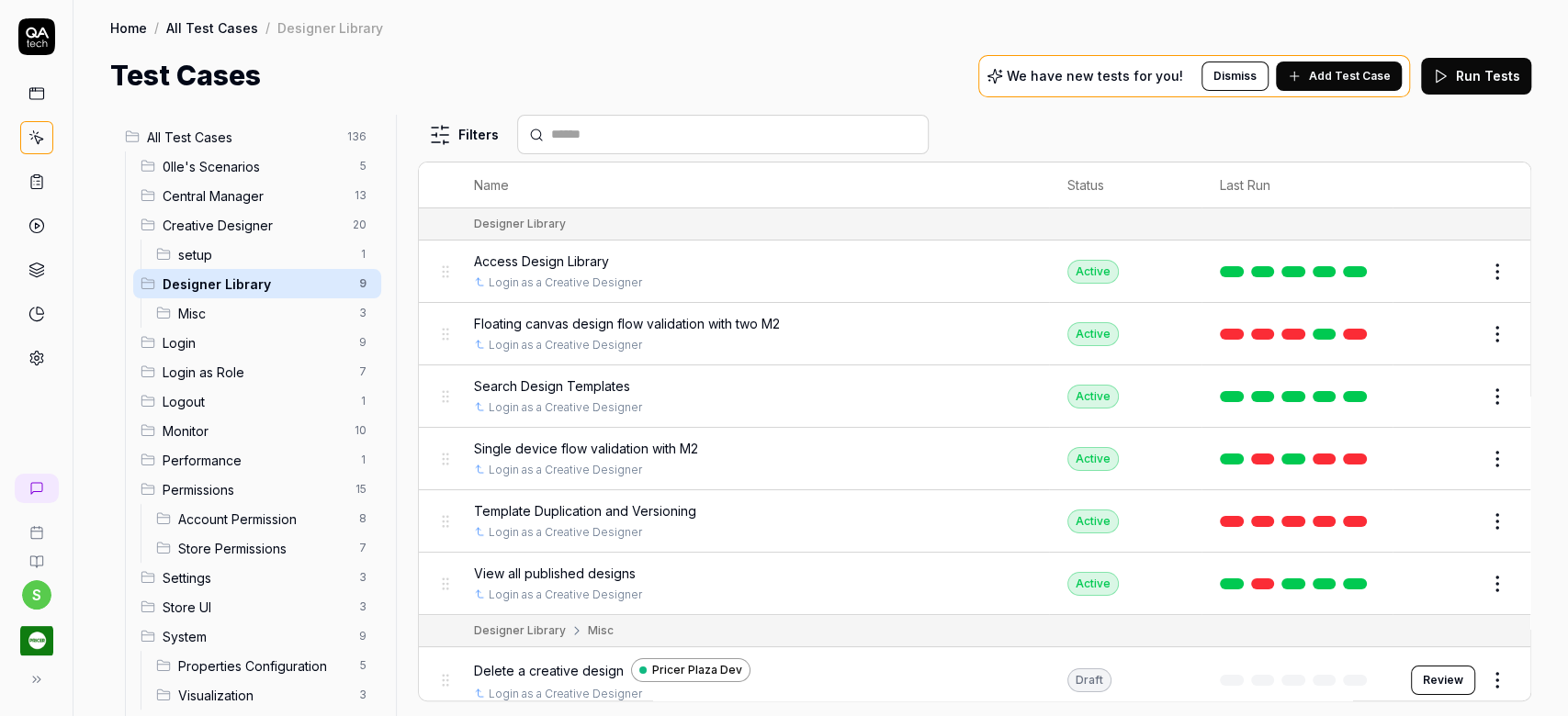
click at [270, 253] on span "setup" at bounding box center [263, 255] width 170 height 20
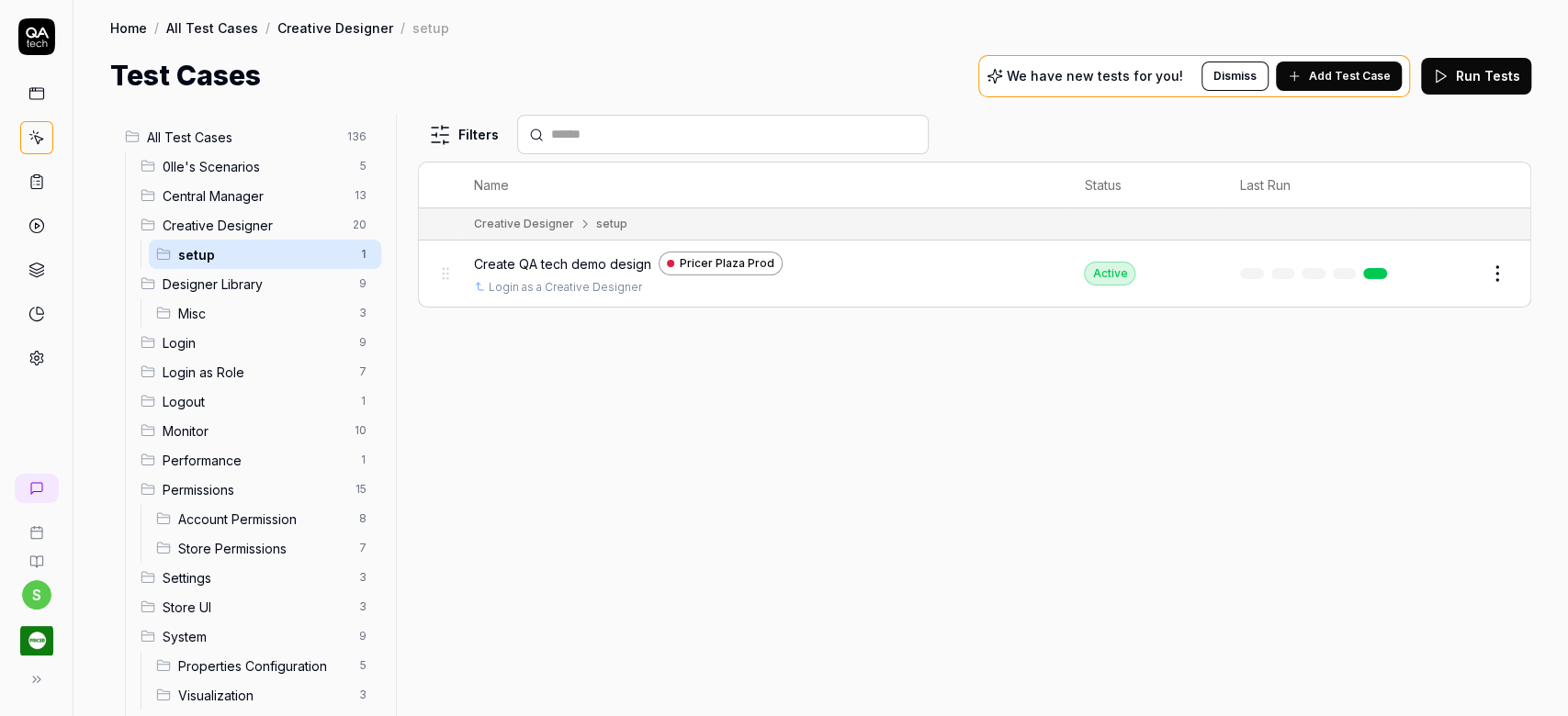
click at [901, 248] on td "Create QA tech demo design Pricer Plaza Prod Login as a Creative Designer" at bounding box center [760, 273] width 610 height 66
click at [838, 279] on div "Login as a Creative Designer" at bounding box center [760, 287] width 573 height 17
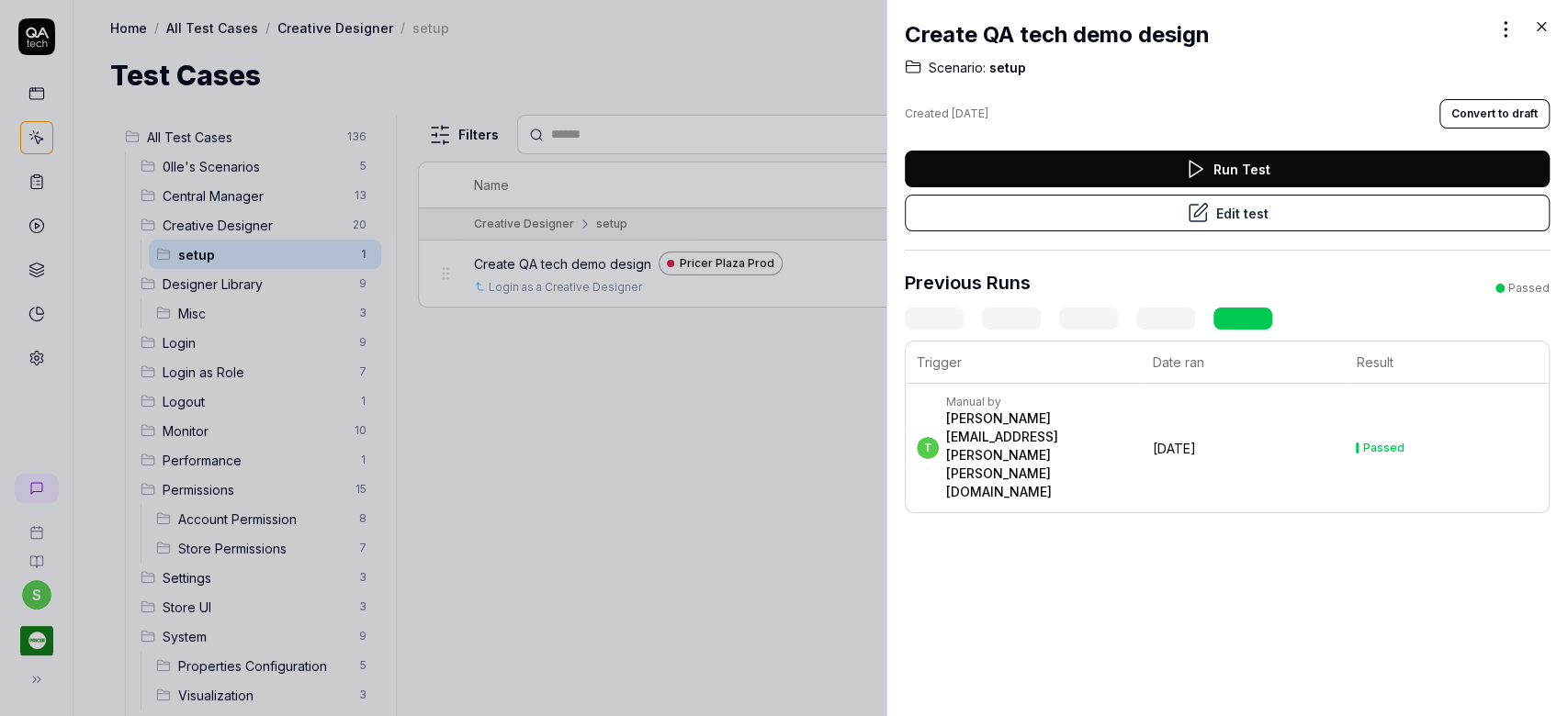
click at [1543, 30] on icon at bounding box center [1541, 27] width 8 height 8
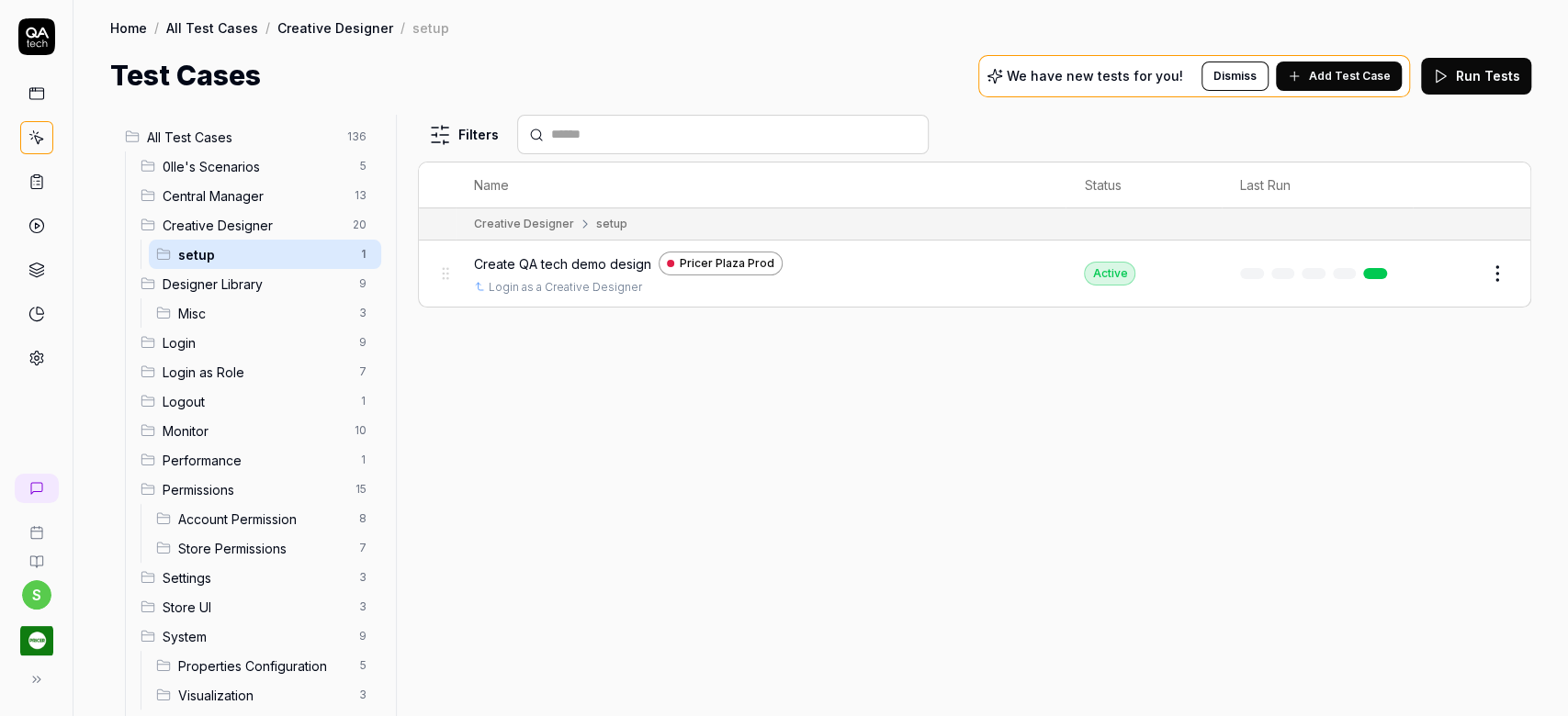
scroll to position [140, 0]
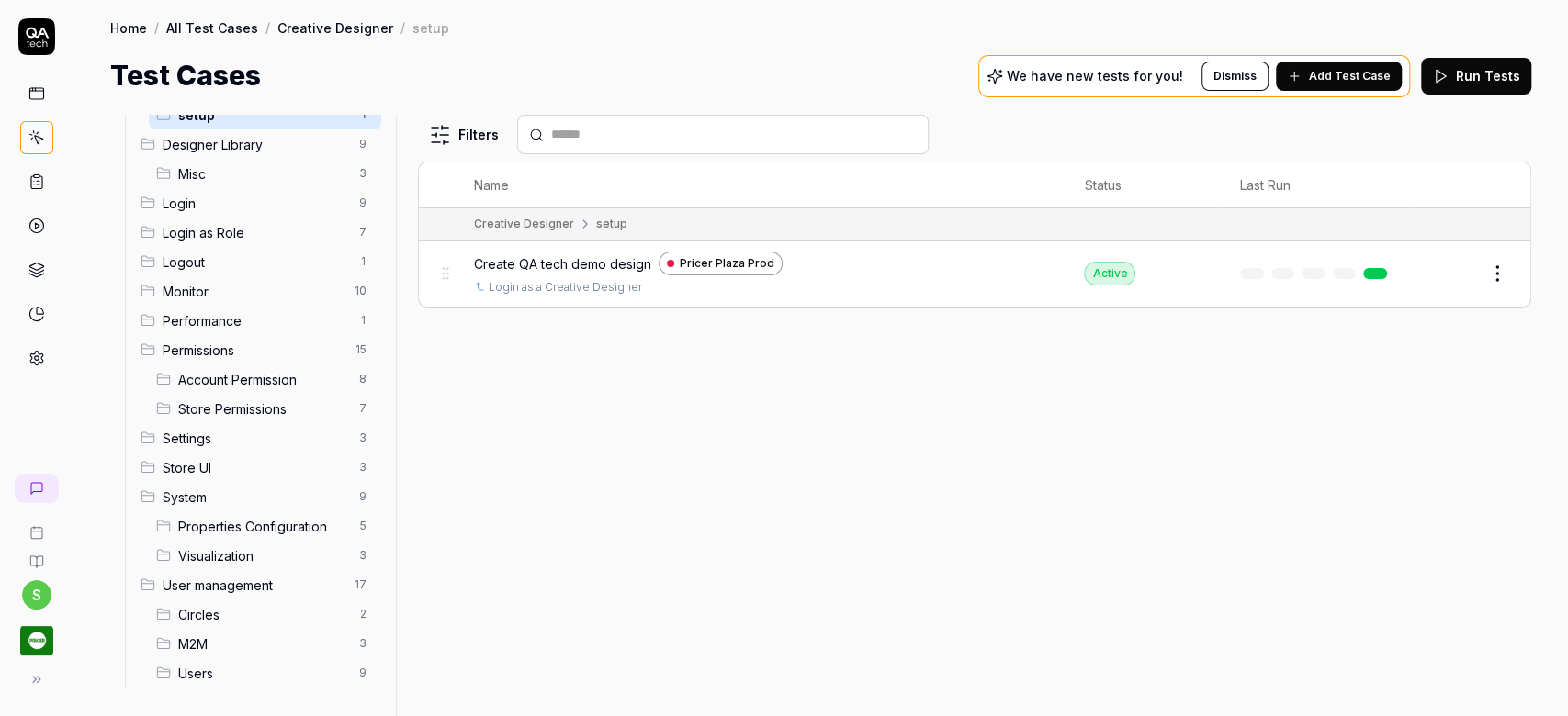
click at [243, 555] on span "Visualization" at bounding box center [263, 557] width 170 height 20
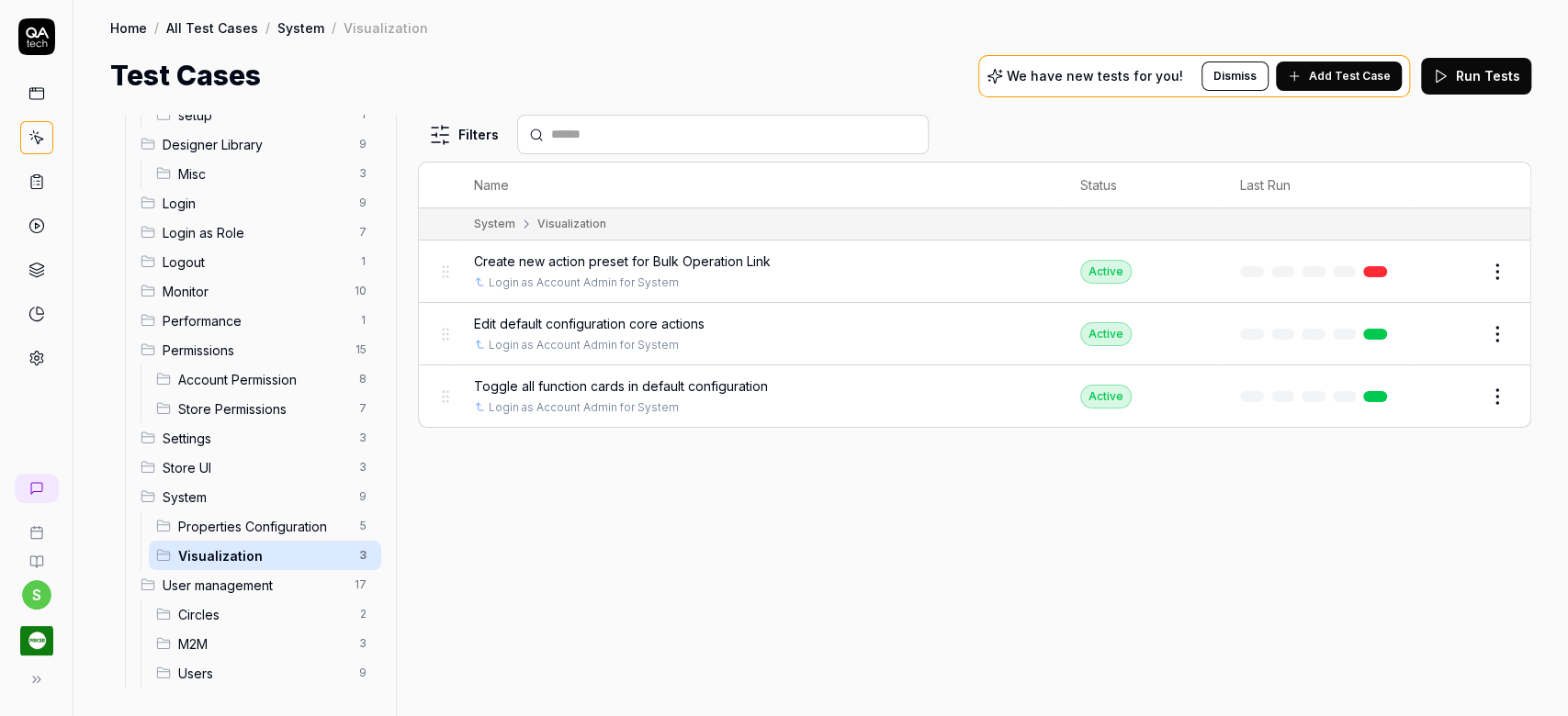
click at [257, 521] on span "Properties Configuration" at bounding box center [263, 527] width 170 height 20
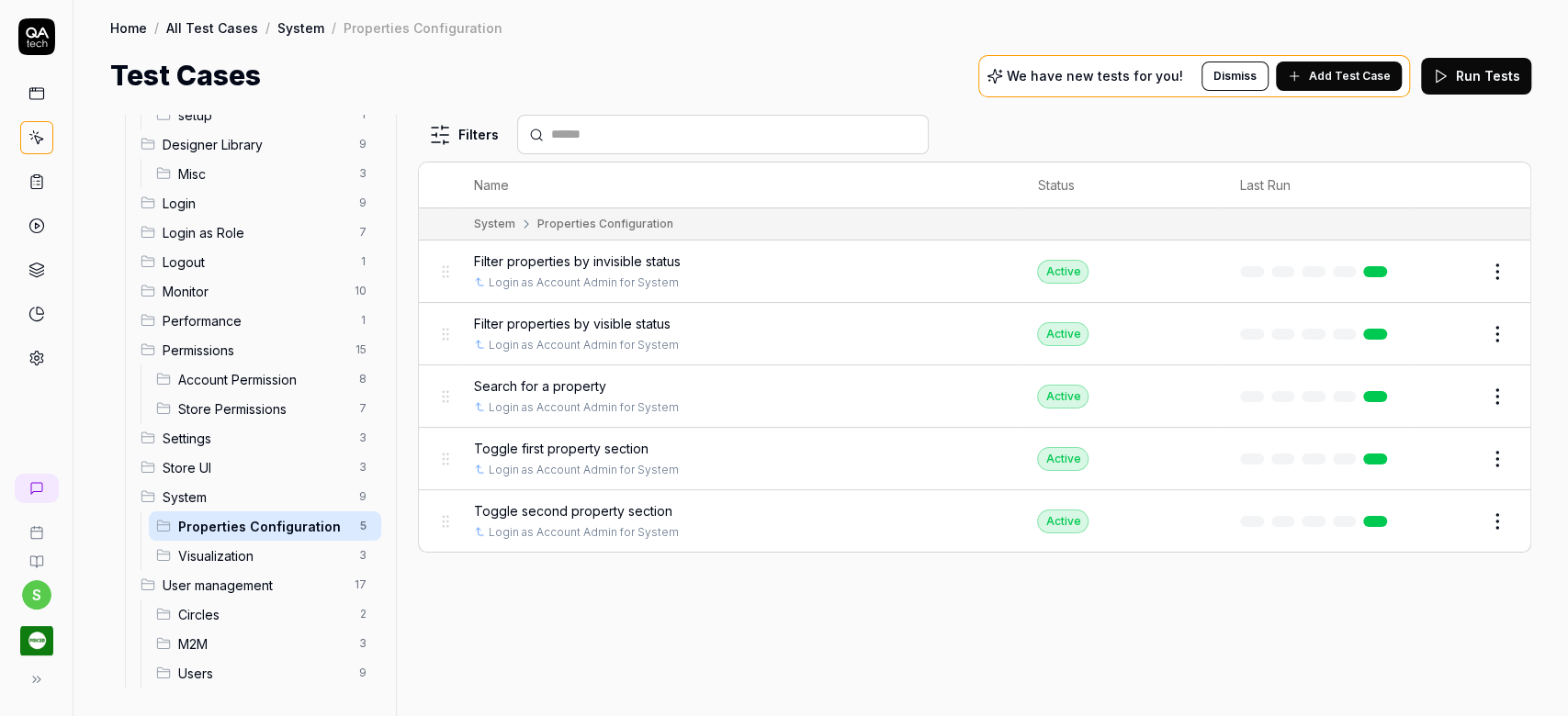
click at [259, 313] on span "Performance" at bounding box center [255, 322] width 186 height 20
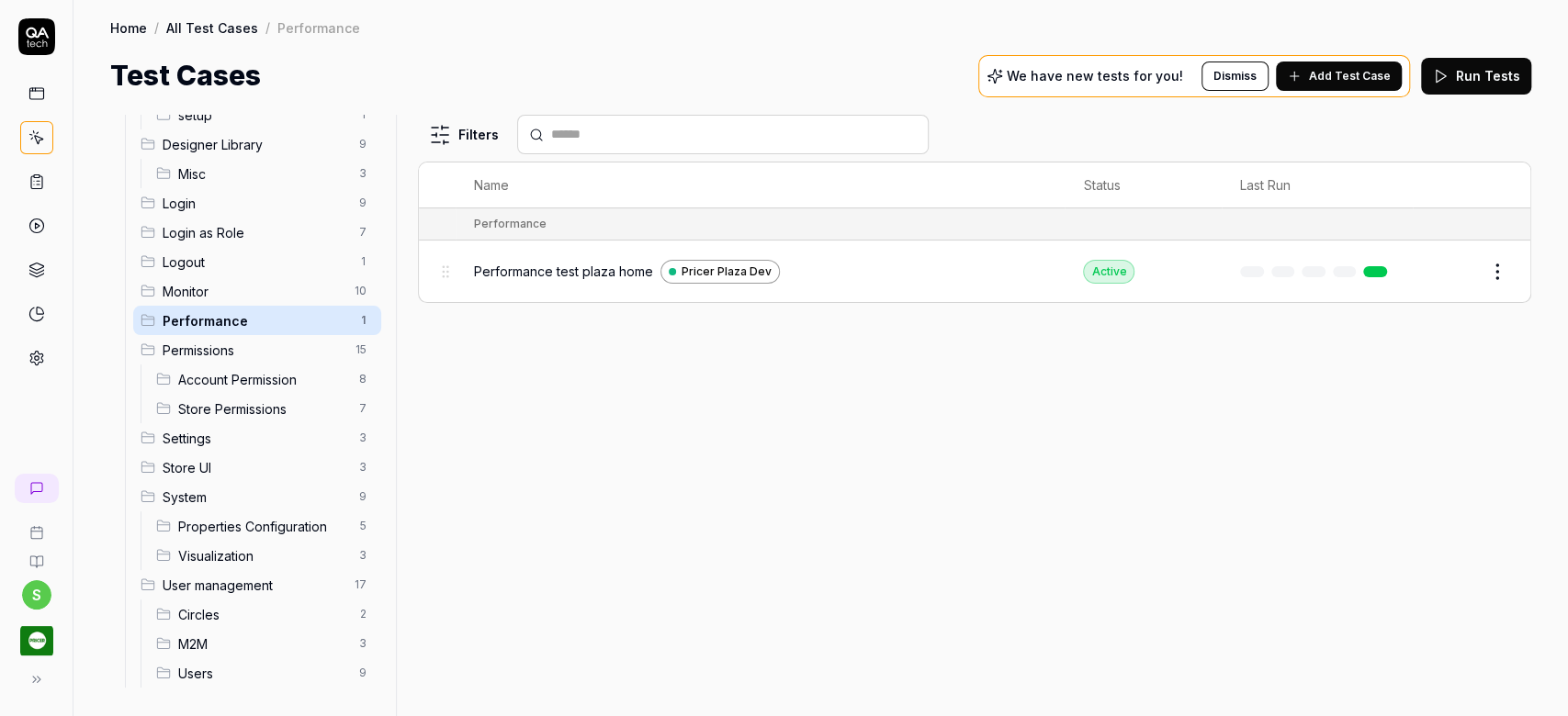
click at [271, 532] on span "Properties Configuration" at bounding box center [263, 527] width 170 height 20
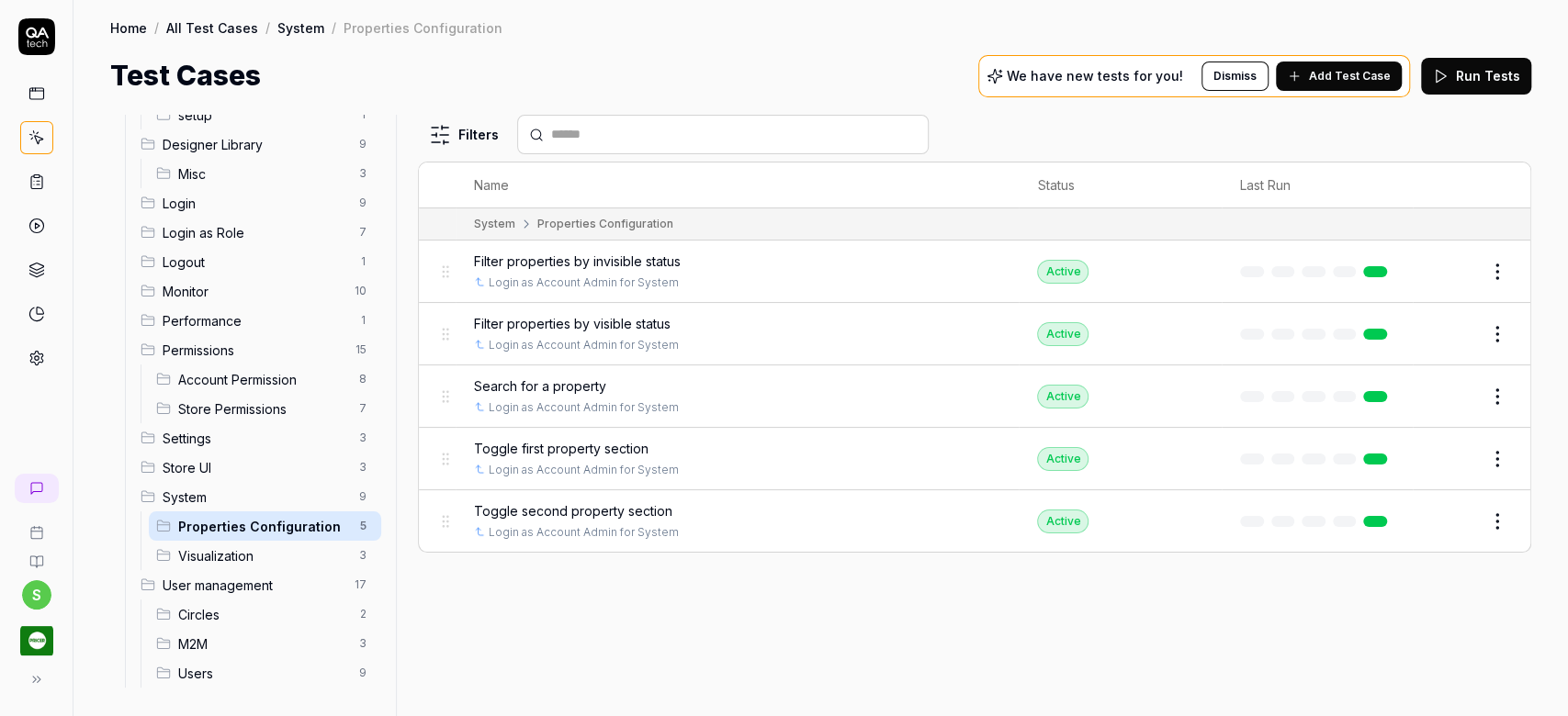
click at [627, 254] on span "Filter properties by invisible status" at bounding box center [577, 262] width 207 height 20
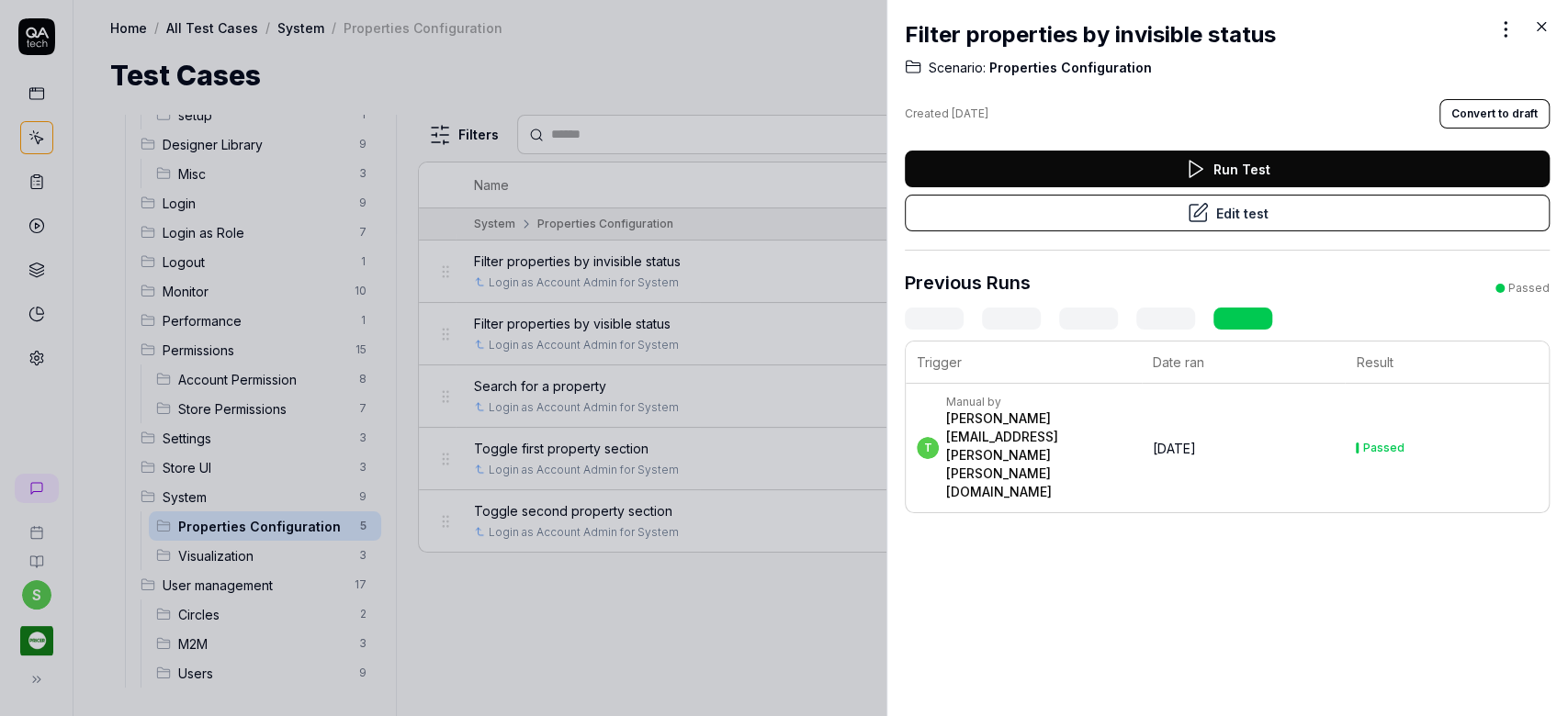
click at [1236, 207] on button "Edit test" at bounding box center [1227, 212] width 644 height 36
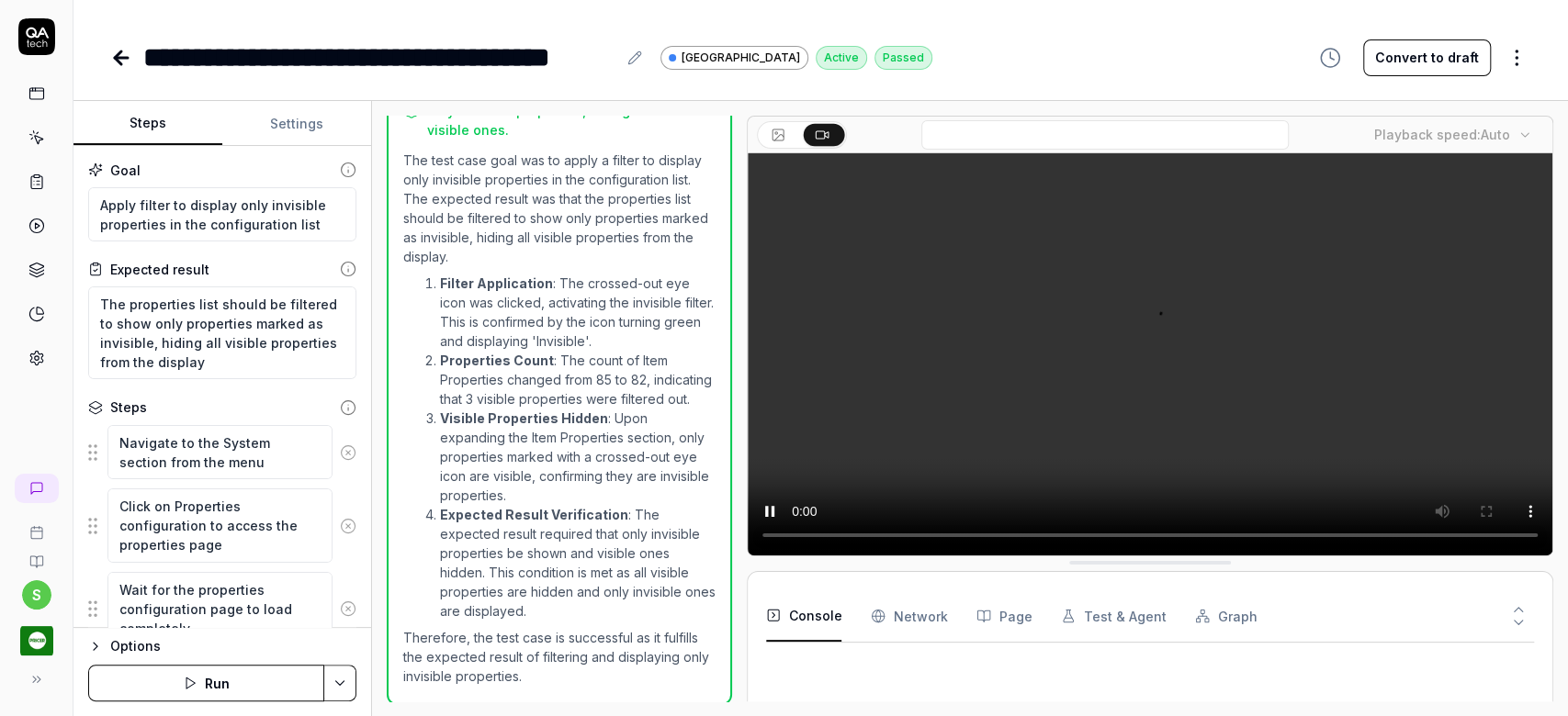
scroll to position [617, 0]
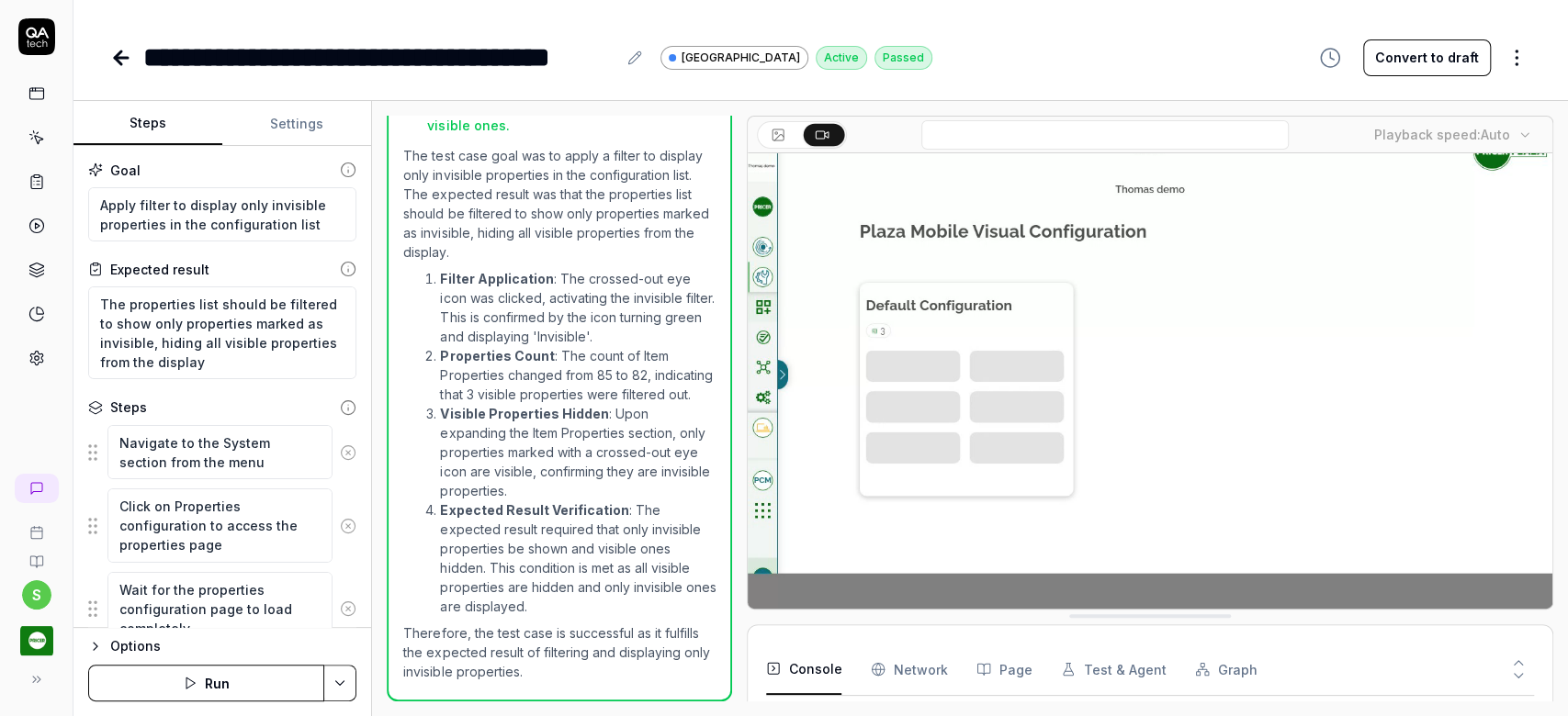
scroll to position [2, 0]
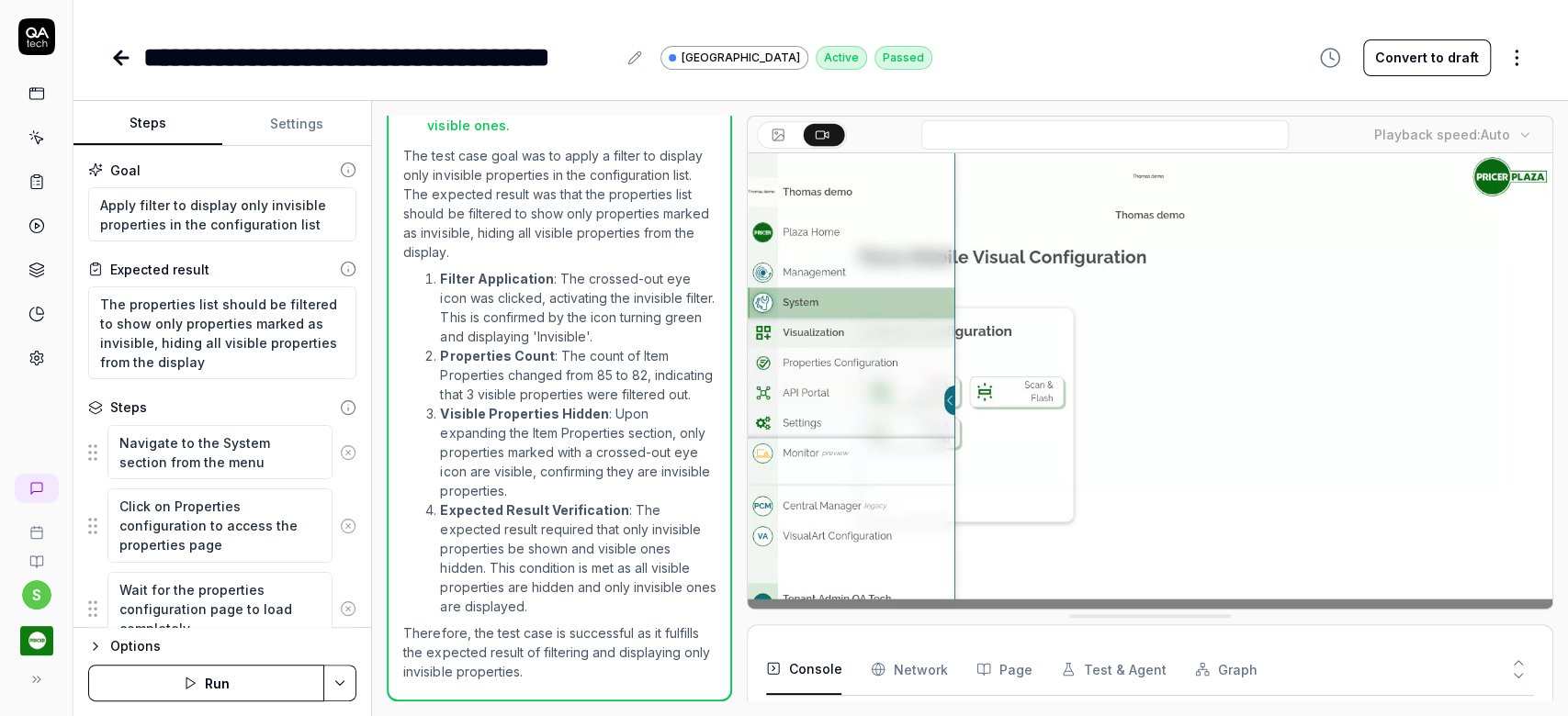
click at [126, 61] on icon at bounding box center [121, 58] width 22 height 22
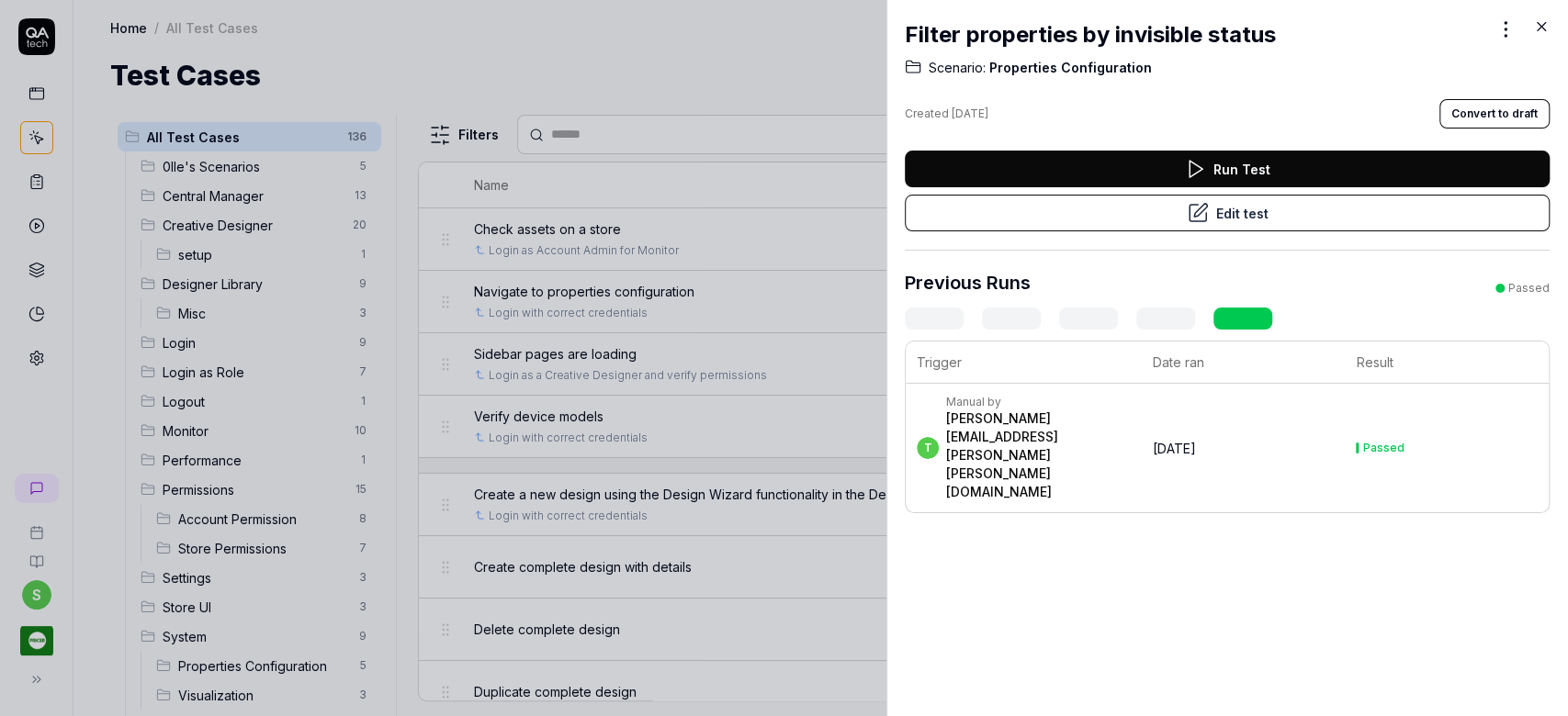
click at [1541, 28] on icon at bounding box center [1540, 27] width 17 height 17
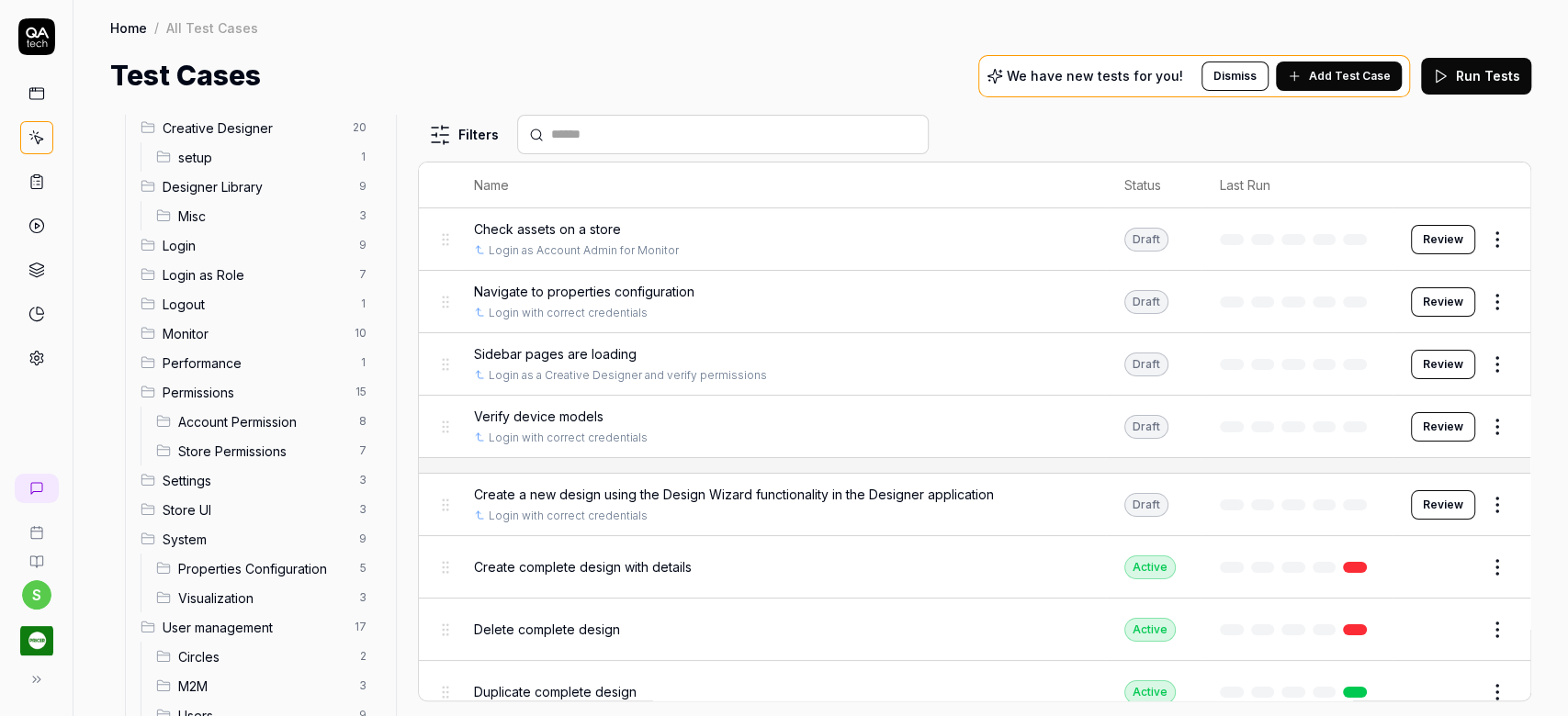
scroll to position [140, 0]
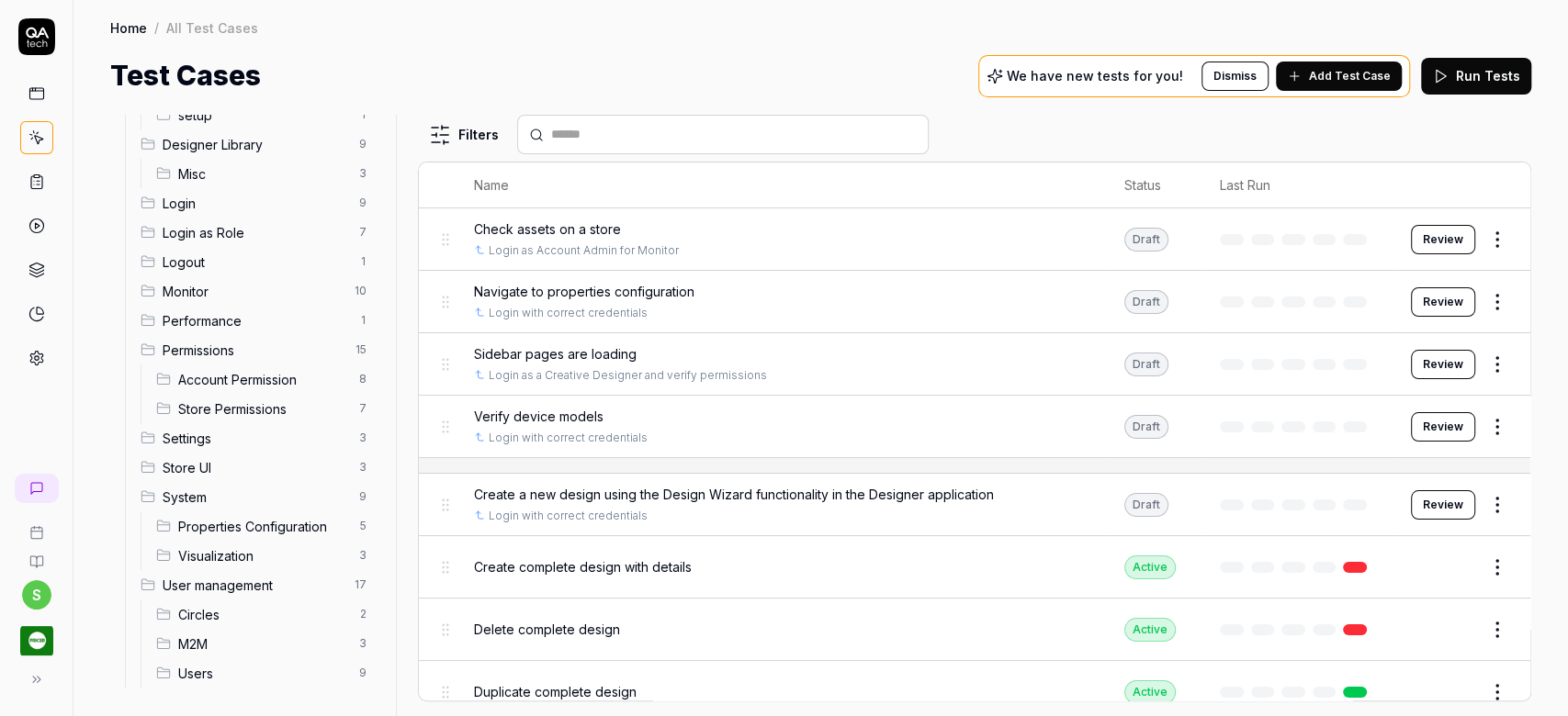
click at [237, 519] on span "Properties Configuration" at bounding box center [263, 527] width 170 height 20
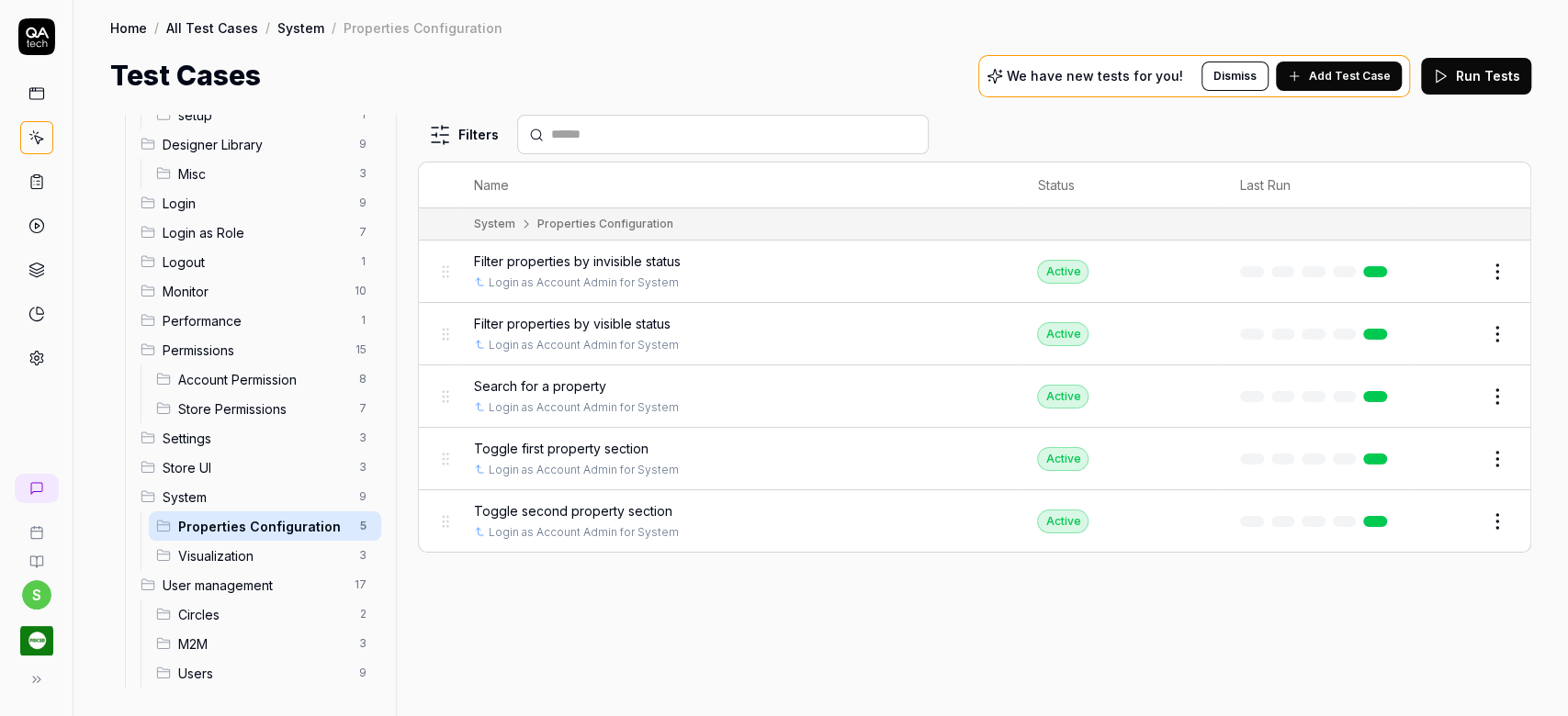
click at [231, 547] on span "Visualization" at bounding box center [263, 557] width 170 height 20
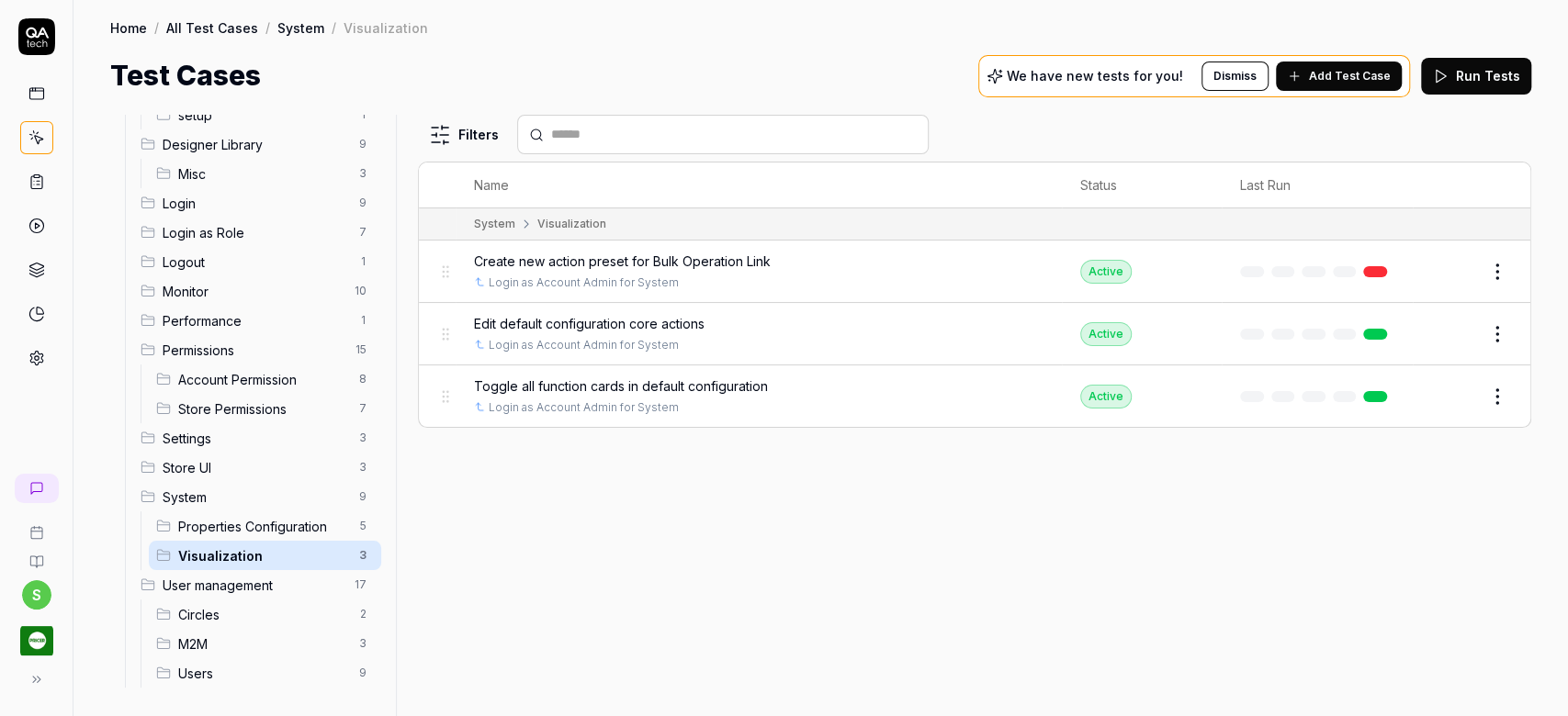
click at [685, 265] on span "Create new action preset for Bulk Operation Link" at bounding box center [623, 262] width 297 height 20
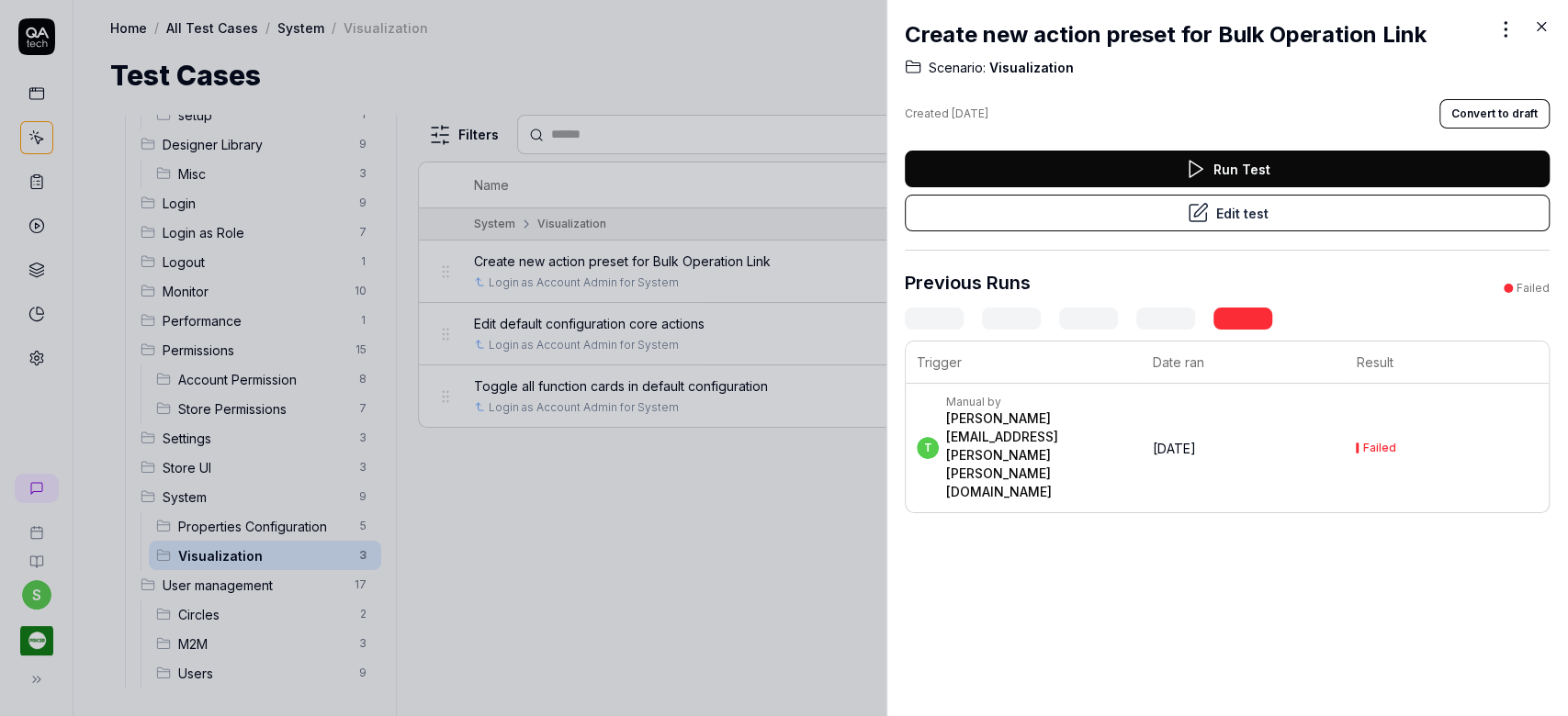
click at [1168, 199] on button "Edit test" at bounding box center [1227, 212] width 644 height 36
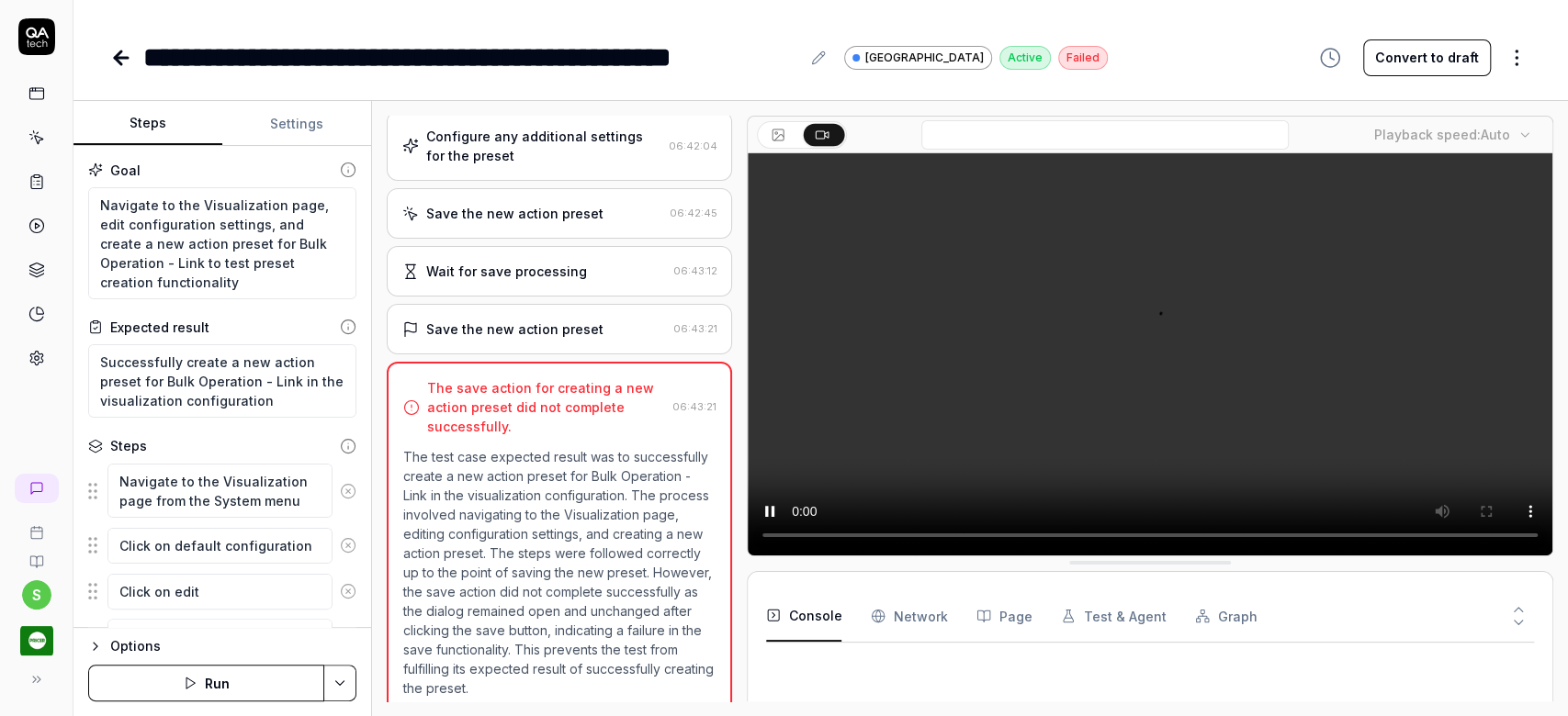
scroll to position [619, 0]
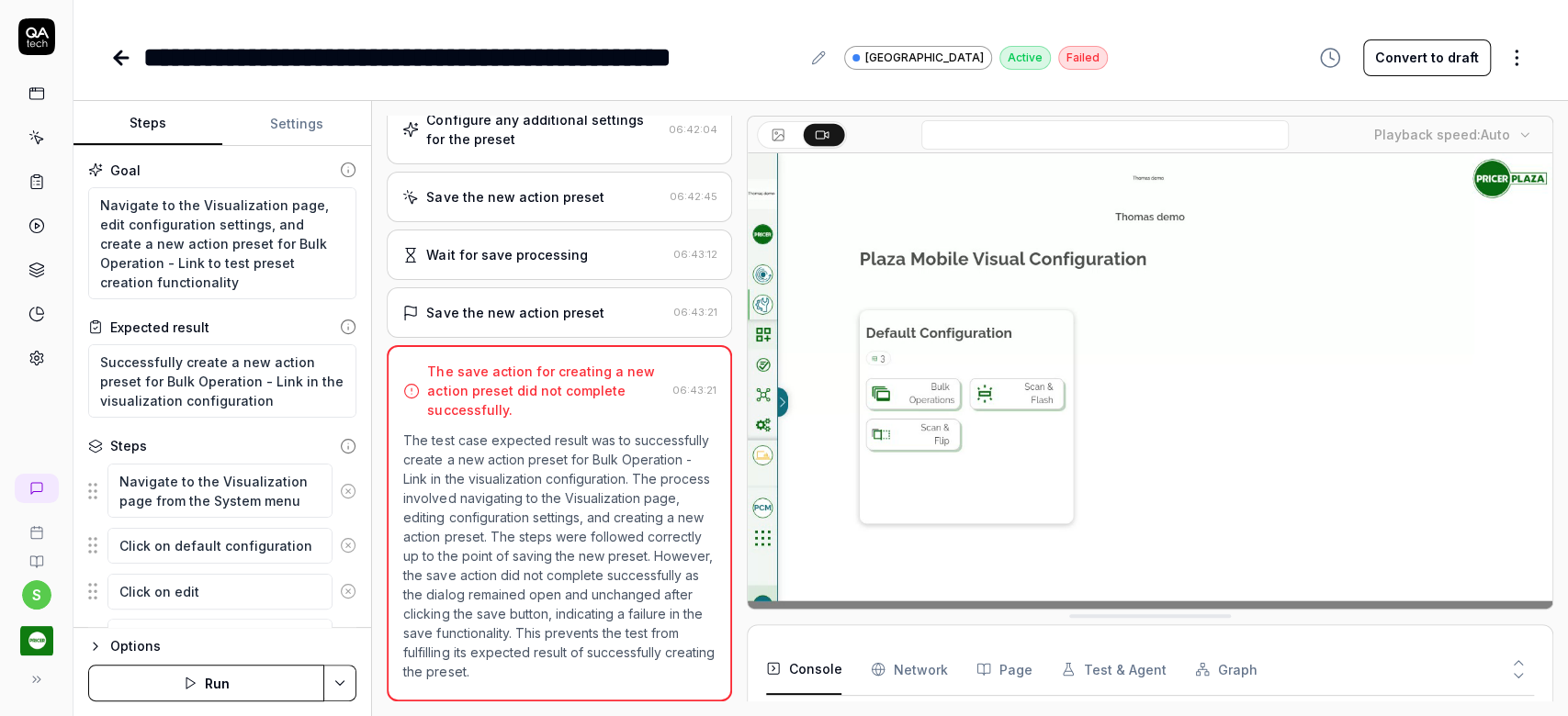
click at [40, 34] on icon at bounding box center [36, 32] width 23 height 11
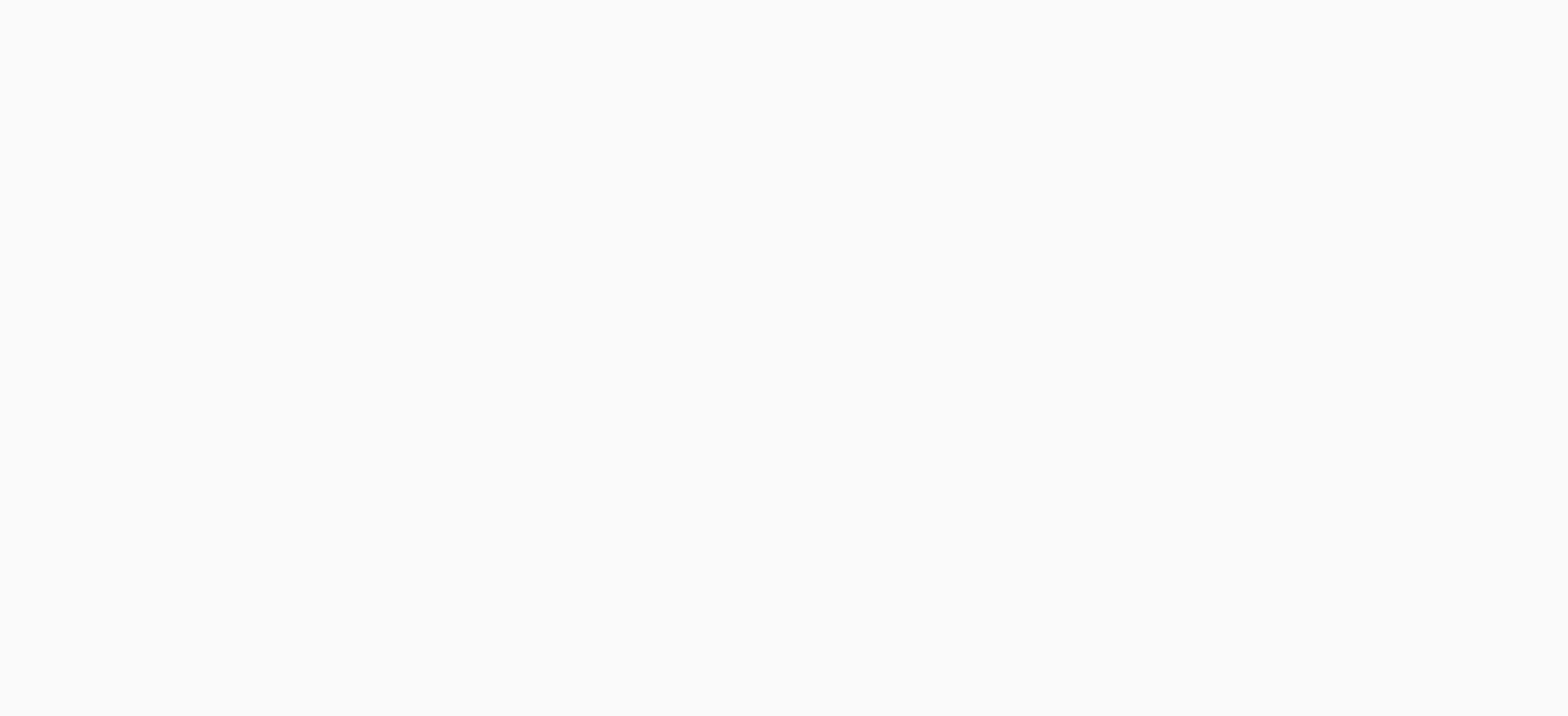
click at [112, 0] on html "*" at bounding box center [784, 0] width 1568 height 0
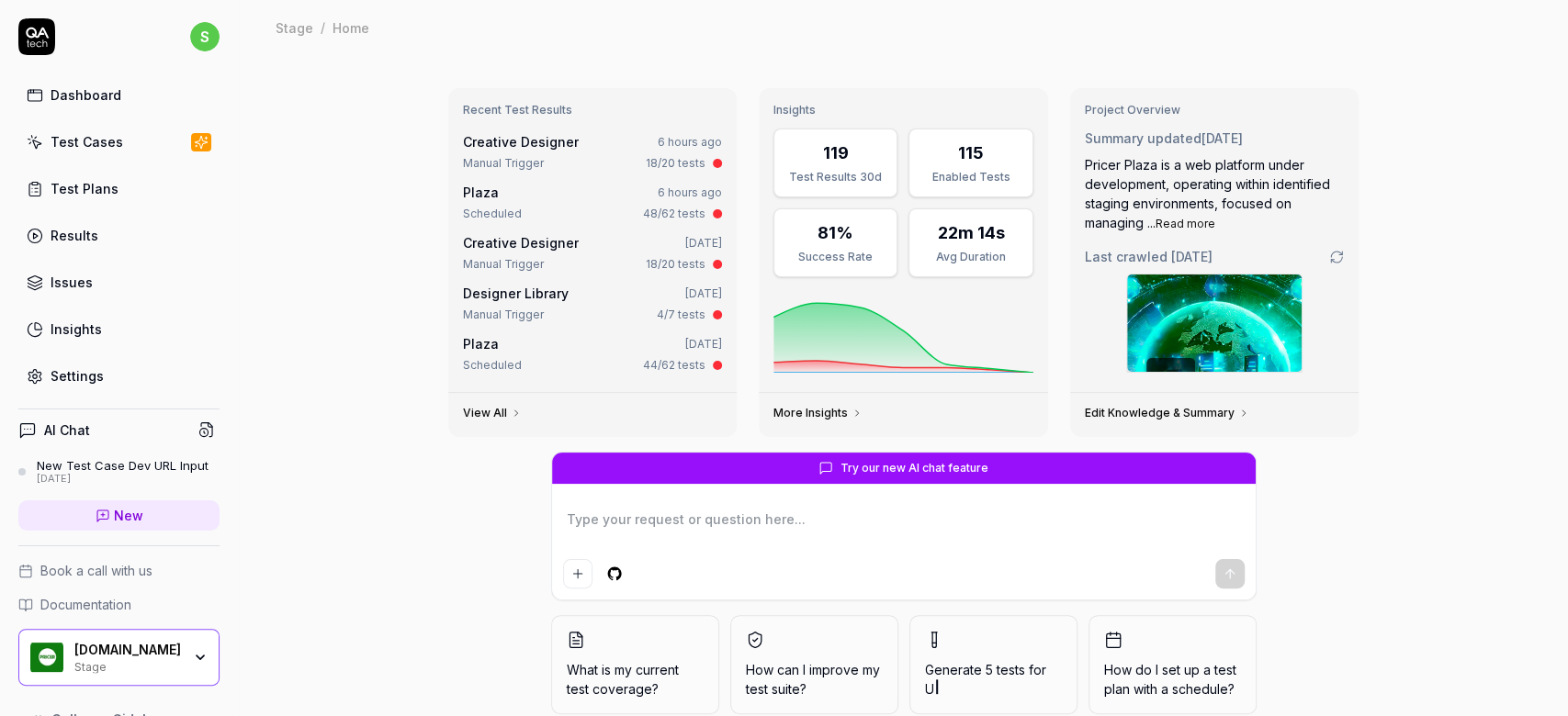
type textarea "*"
